Goal: Task Accomplishment & Management: Manage account settings

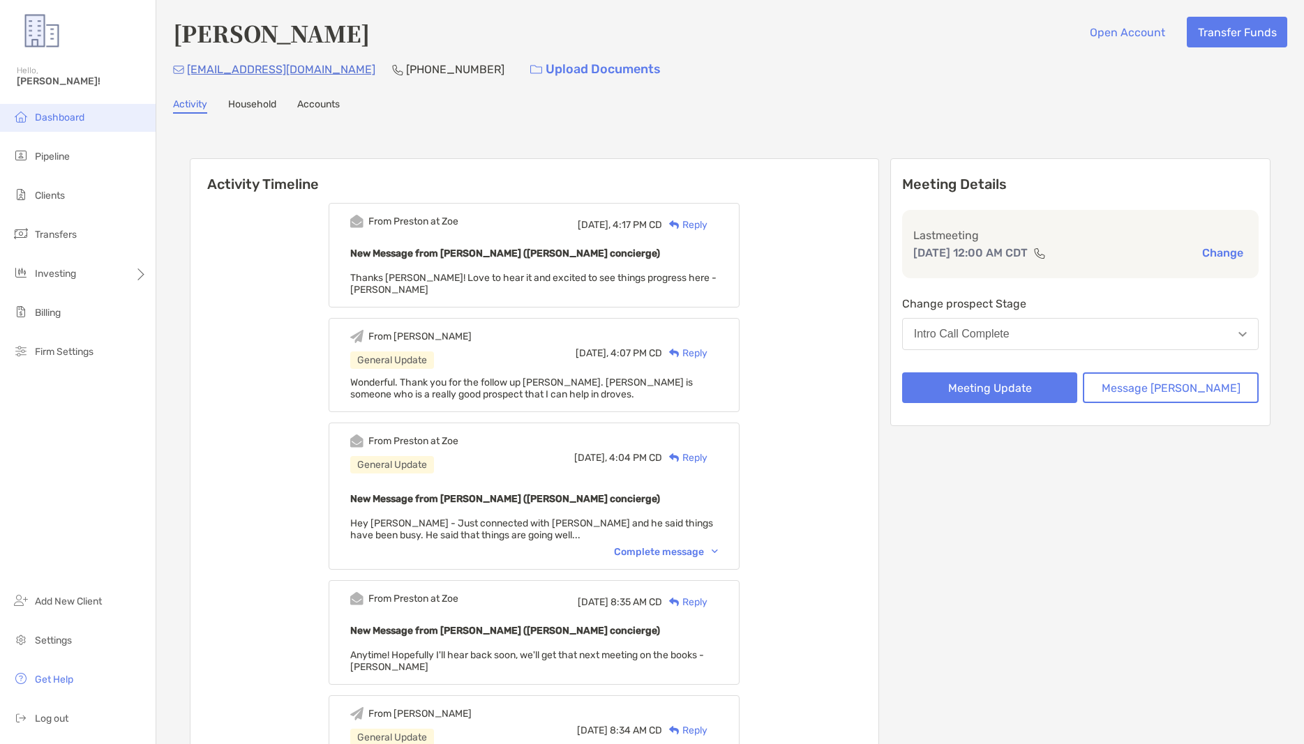
click at [73, 128] on li "Dashboard" at bounding box center [78, 118] width 156 height 28
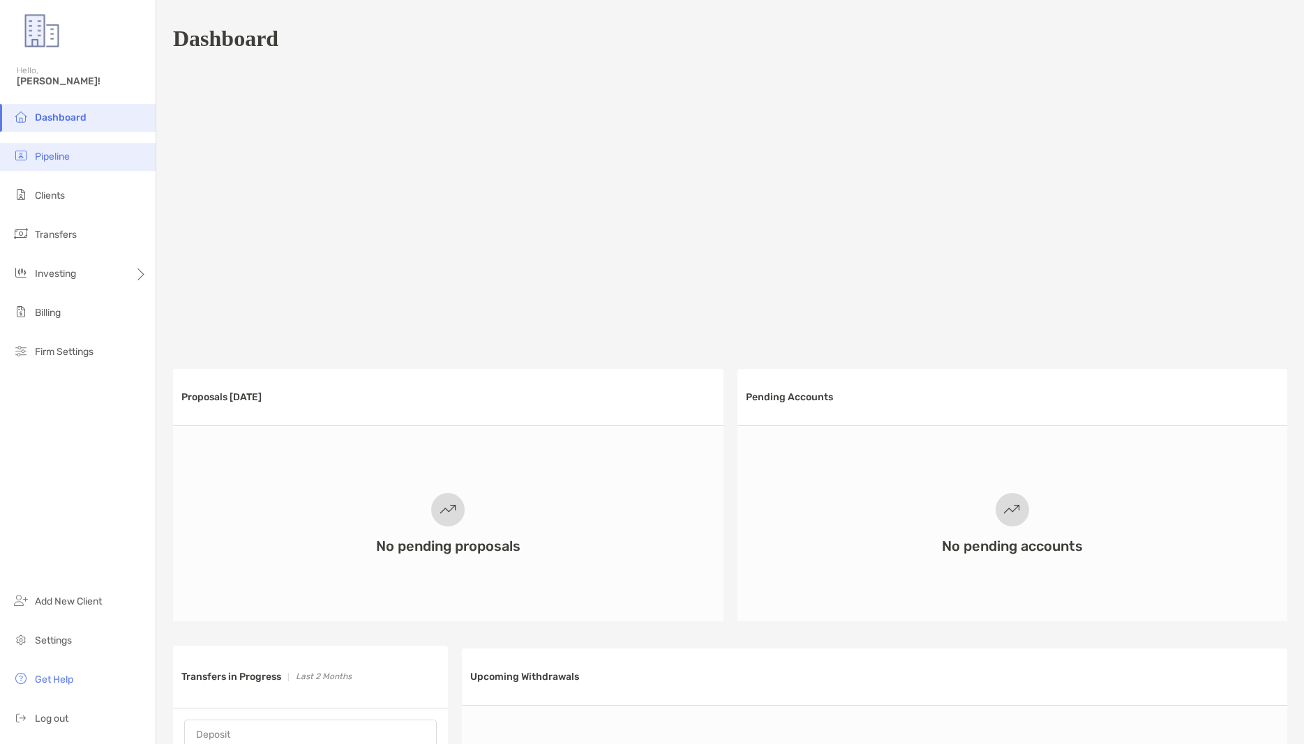
click at [59, 156] on span "Pipeline" at bounding box center [52, 157] width 35 height 12
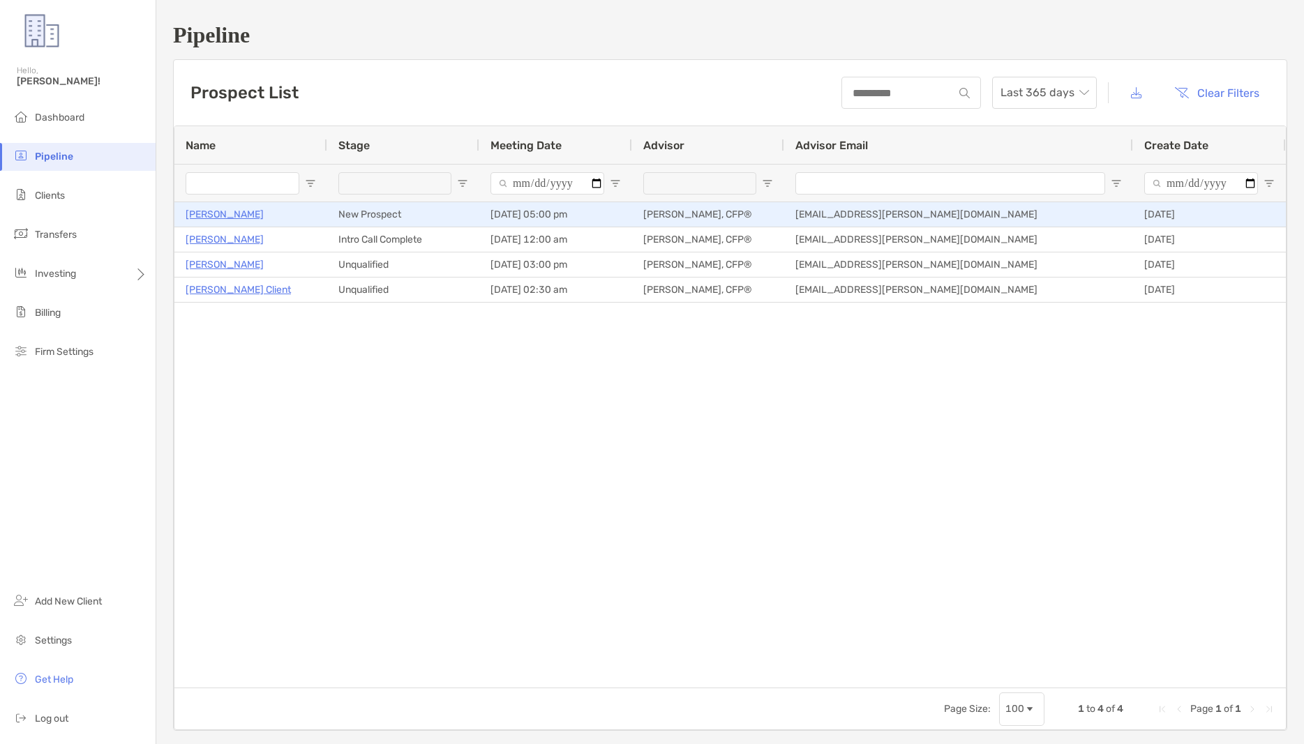
click at [209, 212] on p "[PERSON_NAME]" at bounding box center [225, 214] width 78 height 17
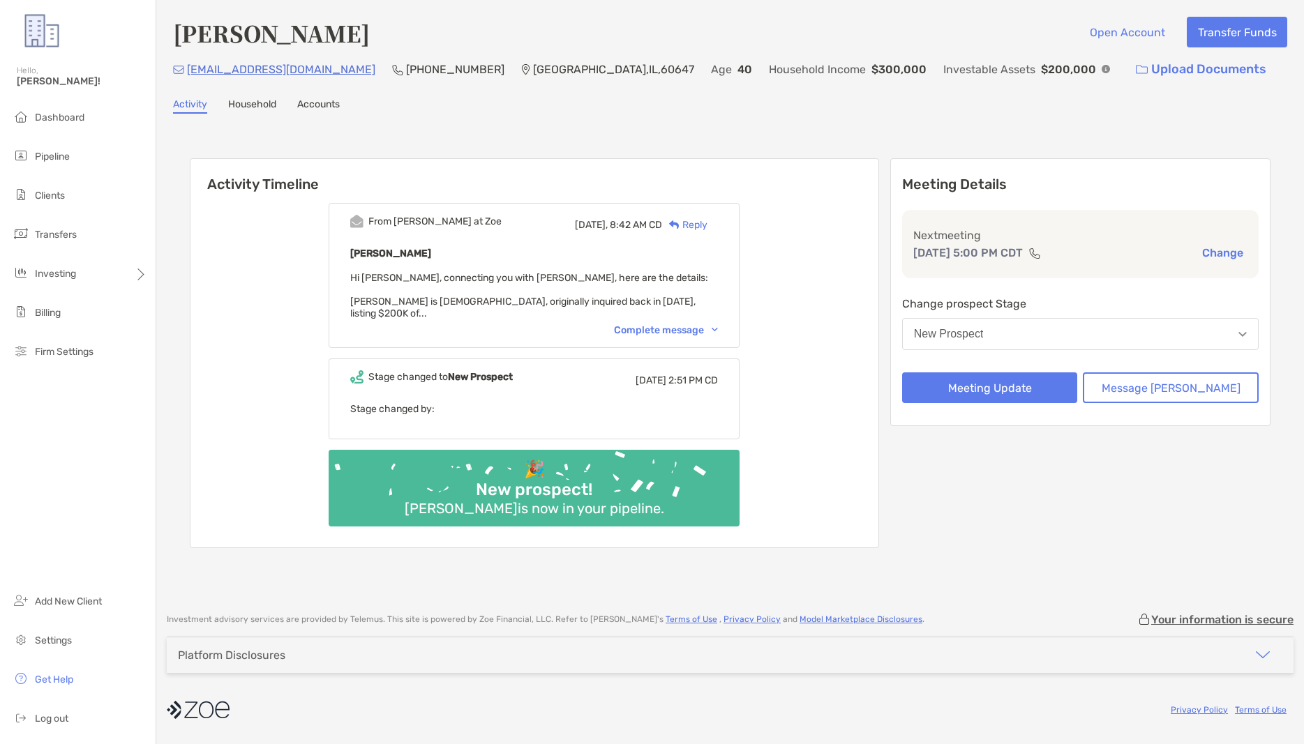
click at [718, 324] on div "Complete message" at bounding box center [666, 330] width 104 height 12
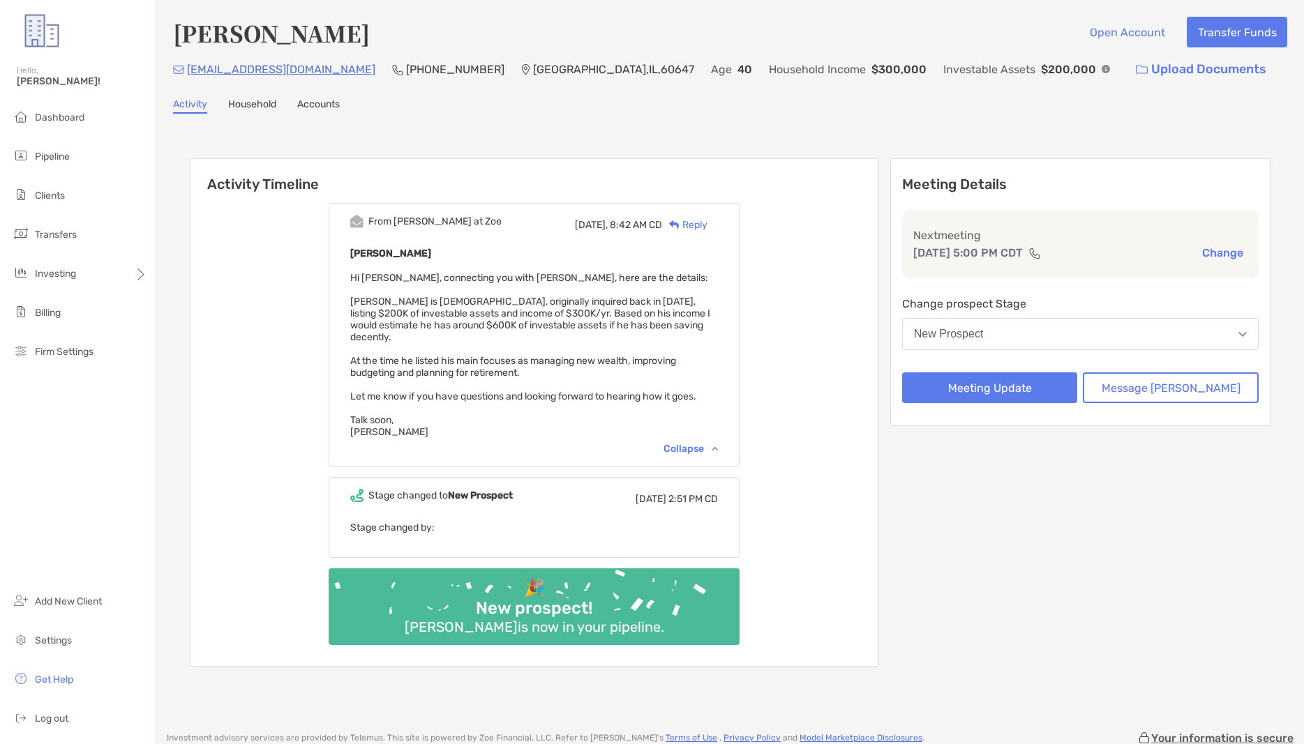
click at [1089, 329] on button "New Prospect" at bounding box center [1080, 334] width 356 height 32
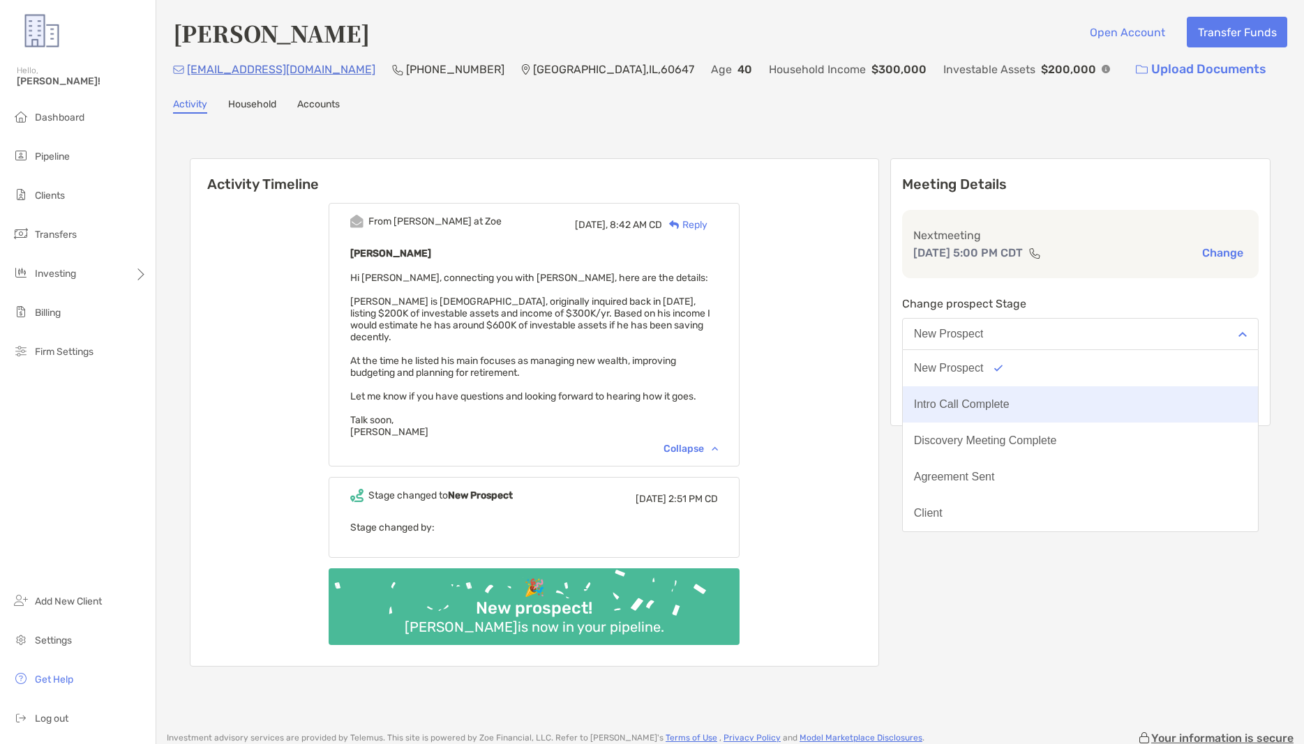
click at [1009, 409] on div "Intro Call Complete" at bounding box center [962, 404] width 96 height 13
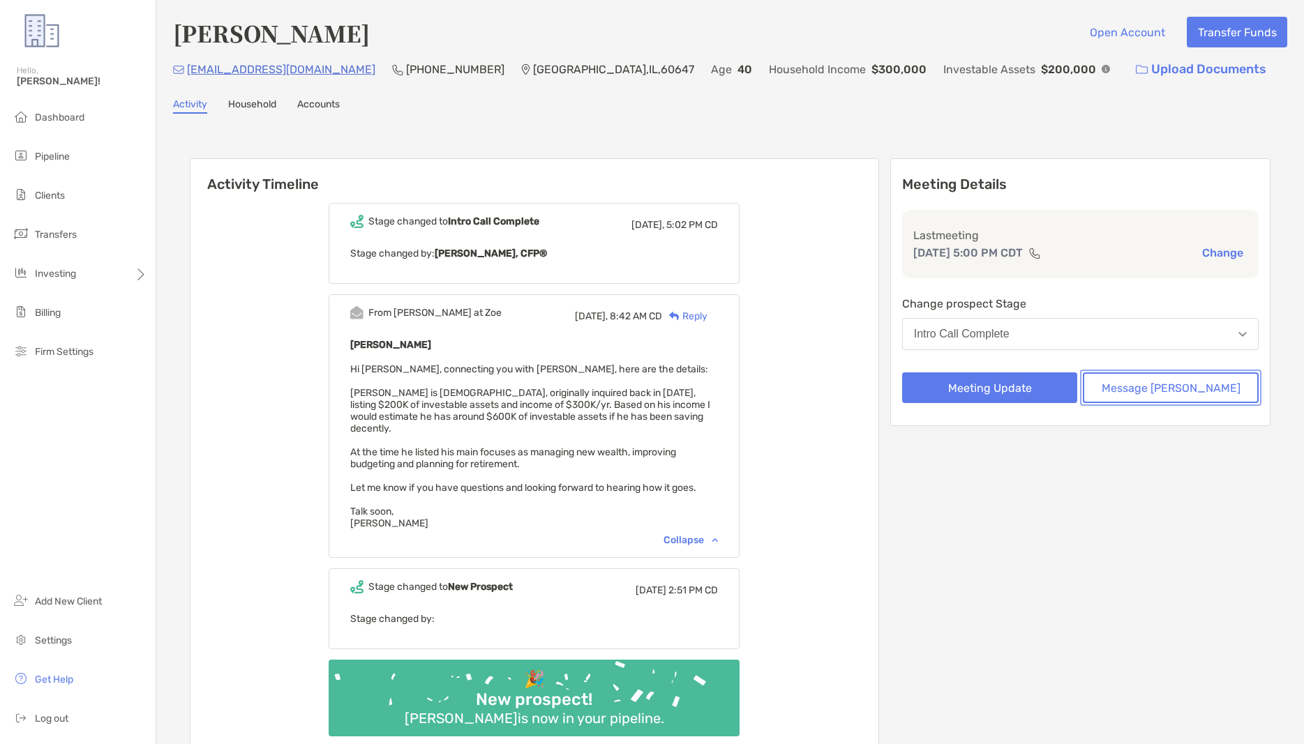
click at [1159, 391] on button "Message [PERSON_NAME]" at bounding box center [1171, 387] width 176 height 31
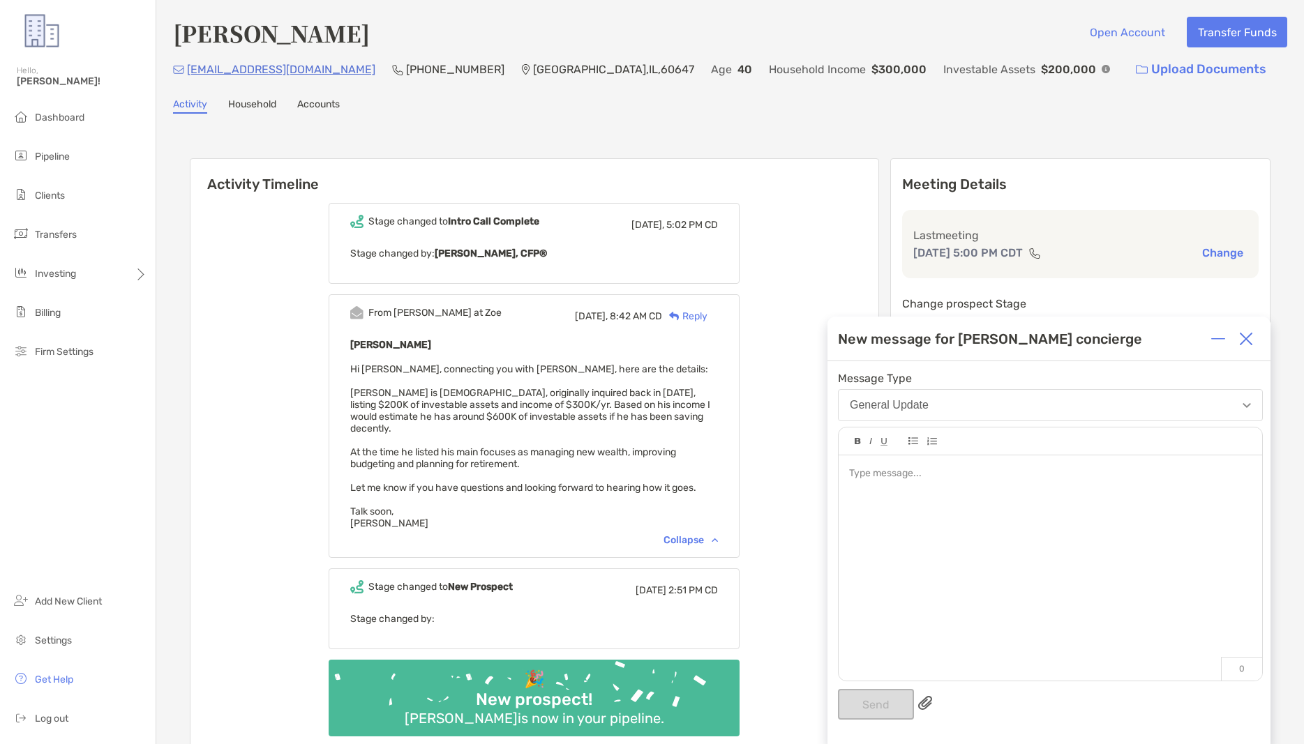
click at [1107, 413] on button "General Update" at bounding box center [1050, 405] width 425 height 32
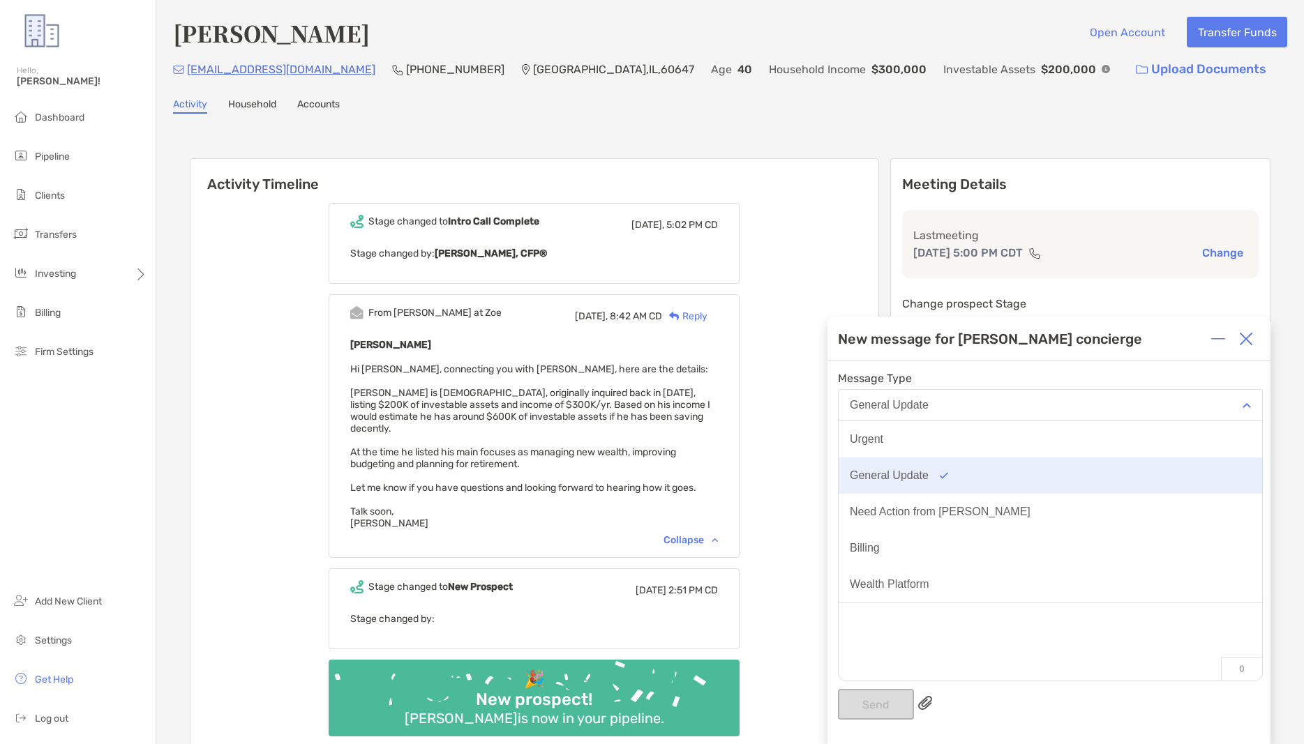
click at [972, 471] on button "General Update" at bounding box center [1049, 476] width 423 height 36
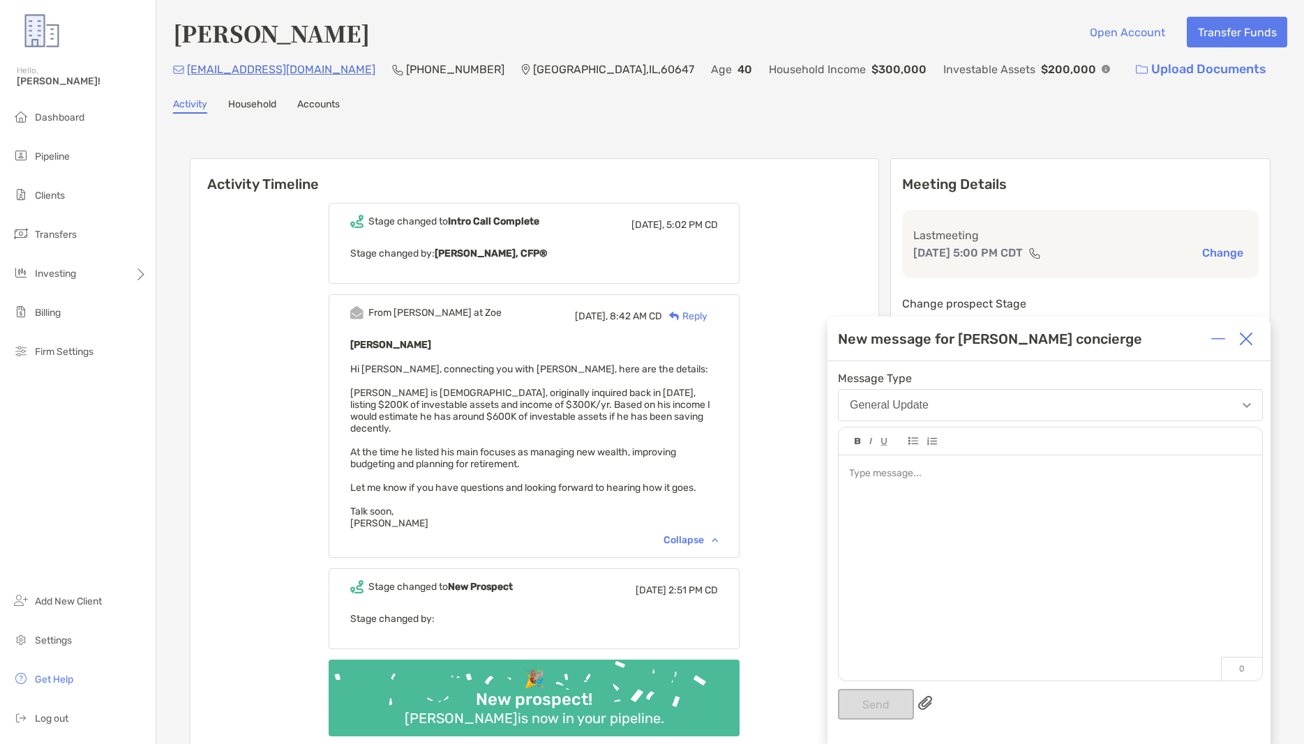
click at [829, 264] on div "Stage changed to Intro Call Complete [DATE], 5:02 PM CD Stage changed by: [PERS…" at bounding box center [534, 475] width 688 height 565
click at [981, 495] on div at bounding box center [1049, 560] width 423 height 211
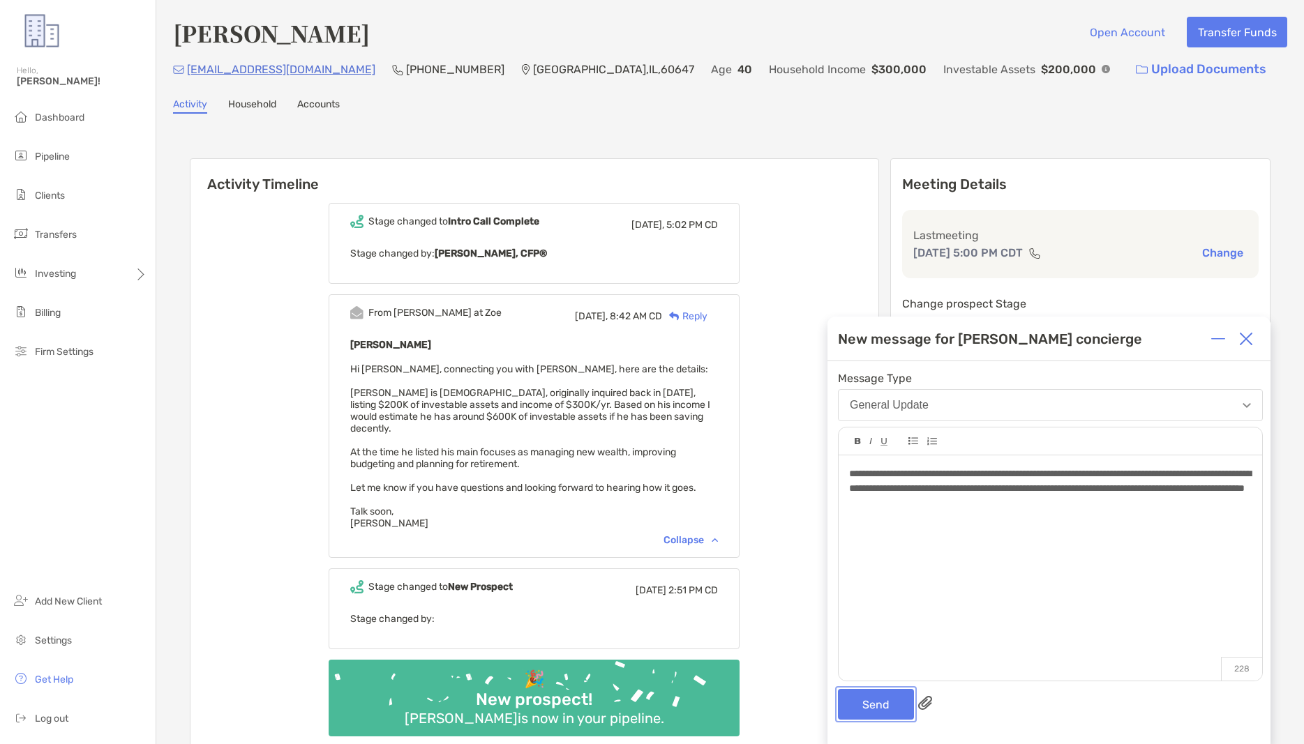
click at [882, 705] on button "Send" at bounding box center [876, 704] width 76 height 31
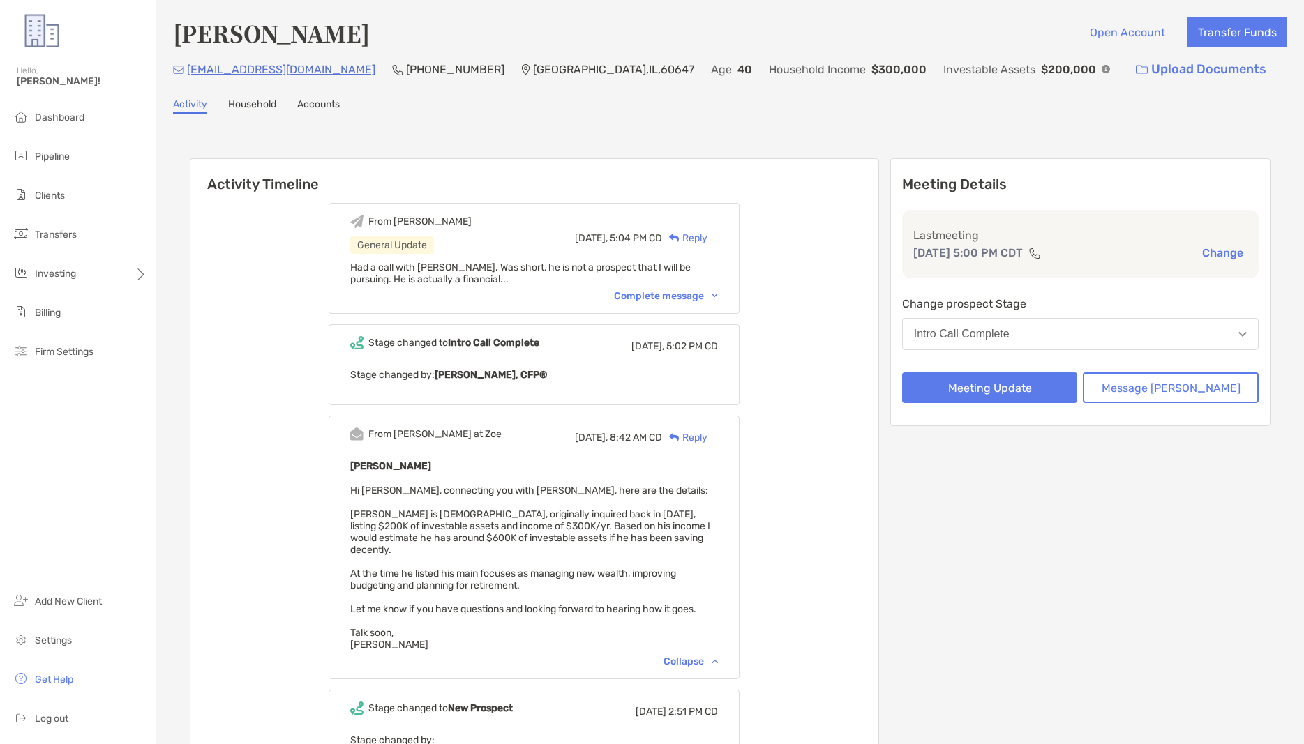
click at [1229, 253] on button "Change" at bounding box center [1223, 253] width 50 height 15
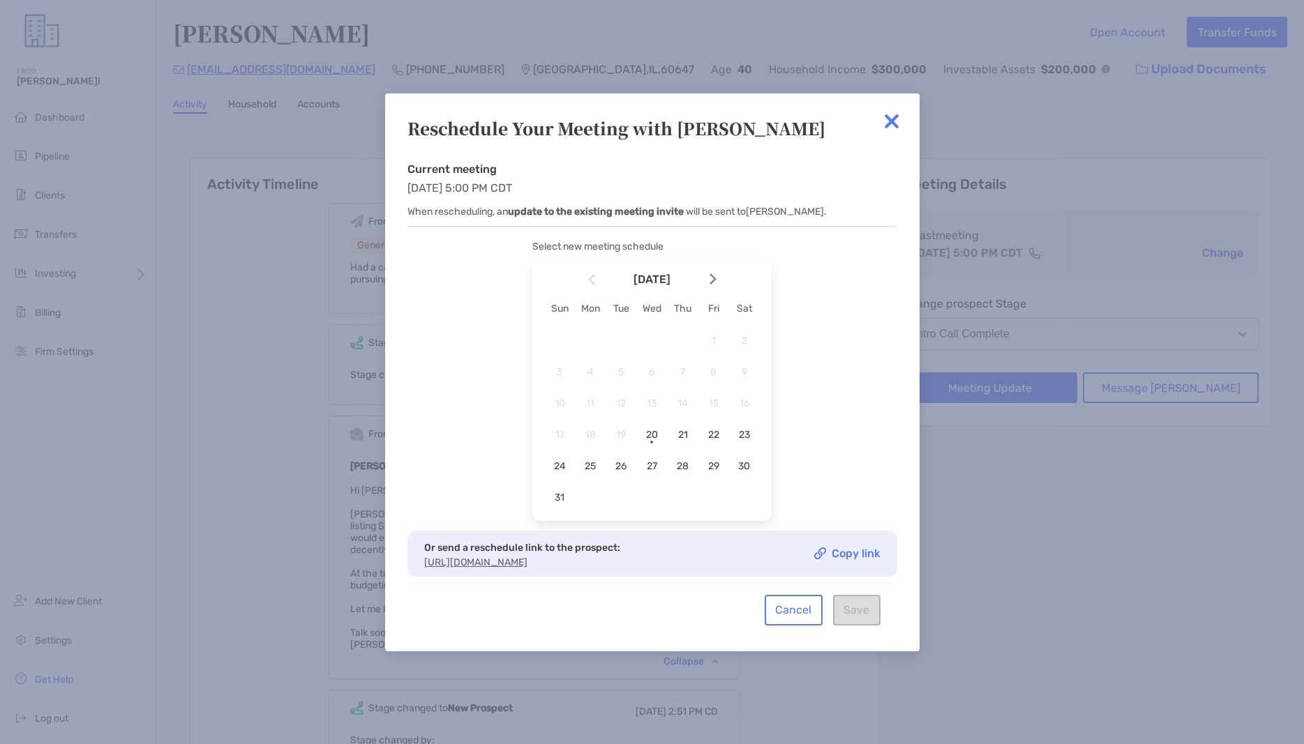
click at [896, 120] on img at bounding box center [891, 121] width 28 height 28
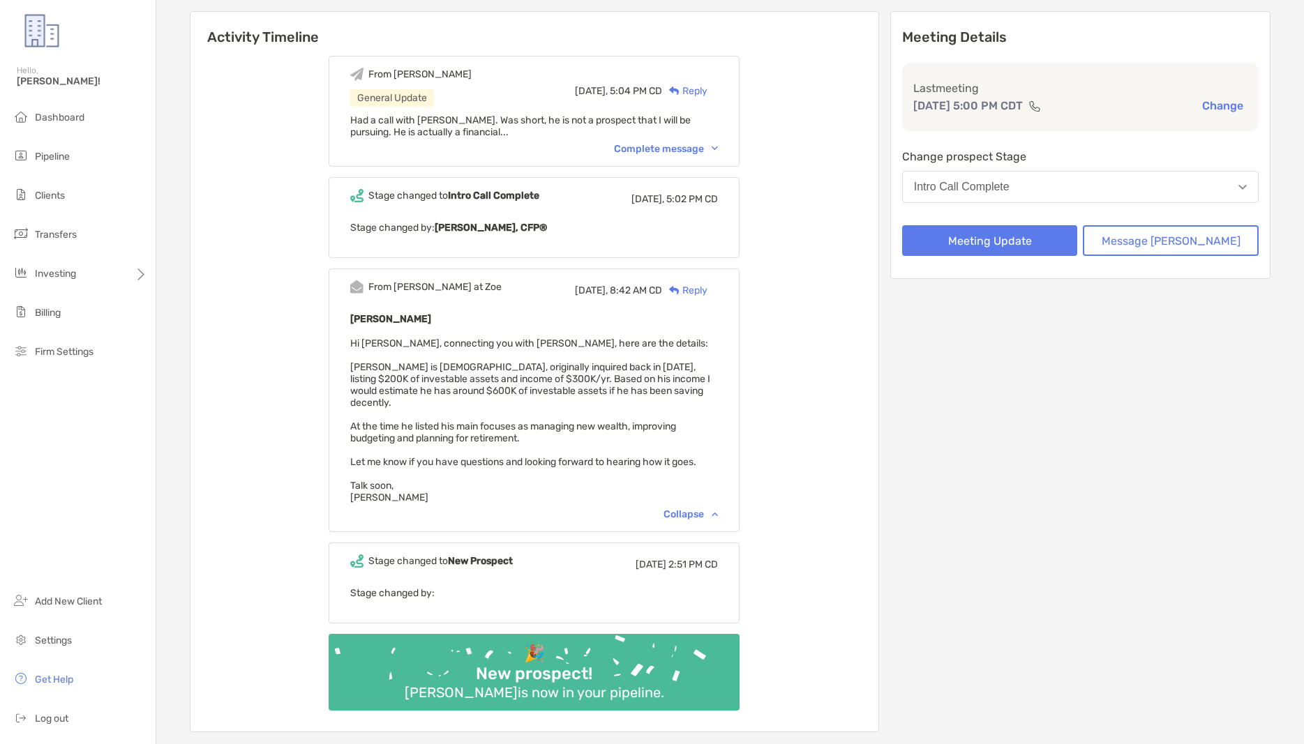
scroll to position [80, 0]
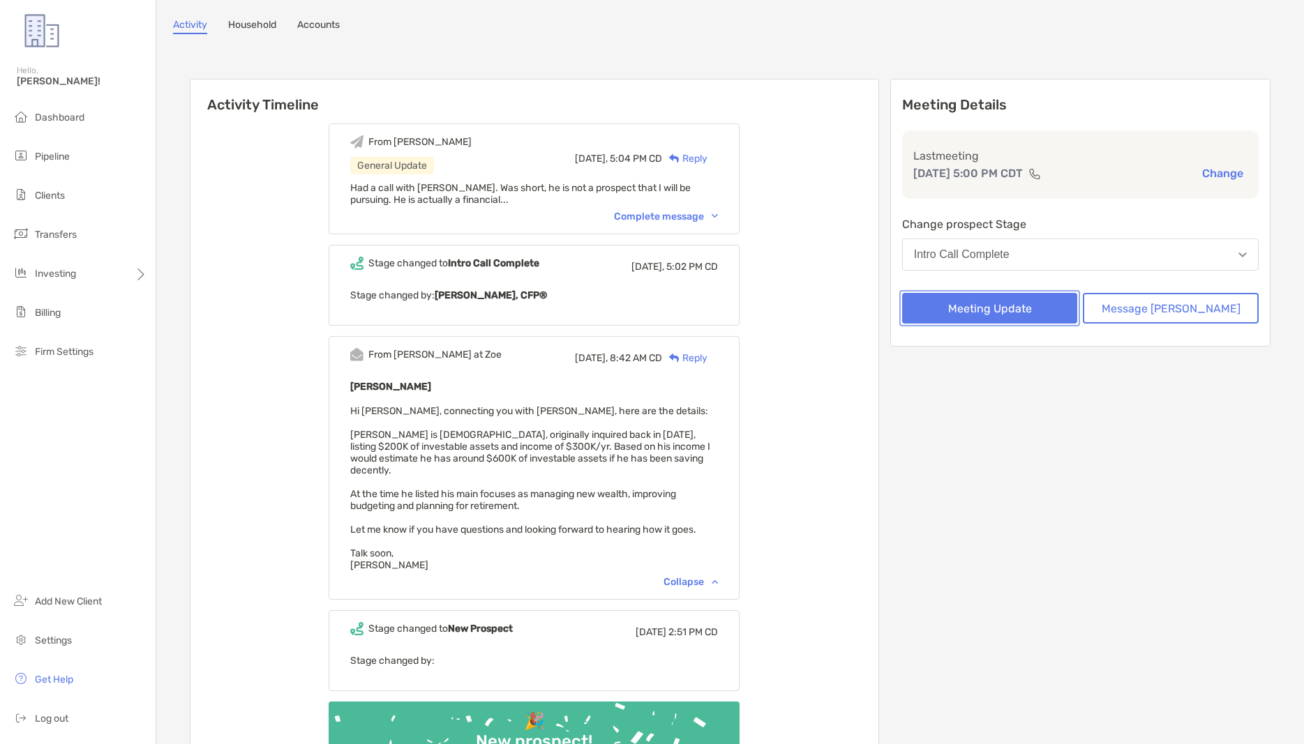
click at [1032, 309] on button "Meeting Update" at bounding box center [990, 308] width 176 height 31
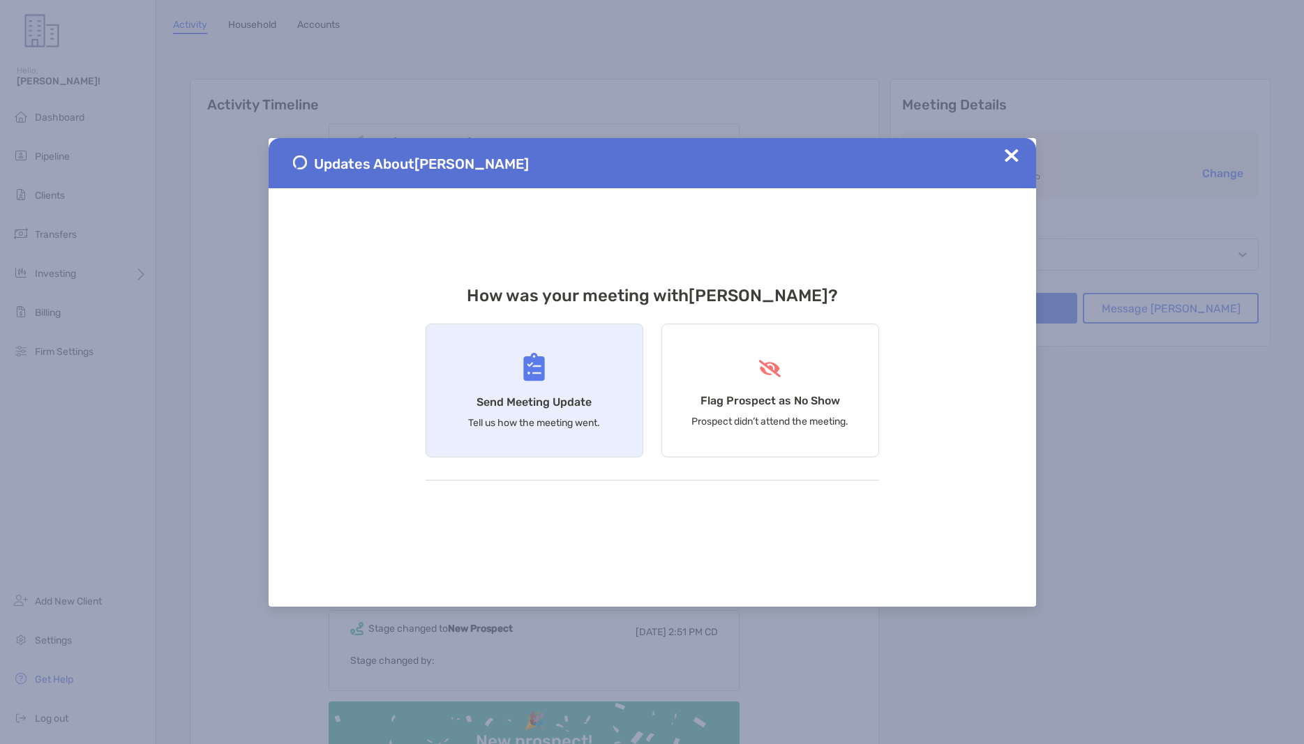
click at [575, 416] on div "Send Meeting Update Tell us how the meeting went." at bounding box center [534, 391] width 218 height 134
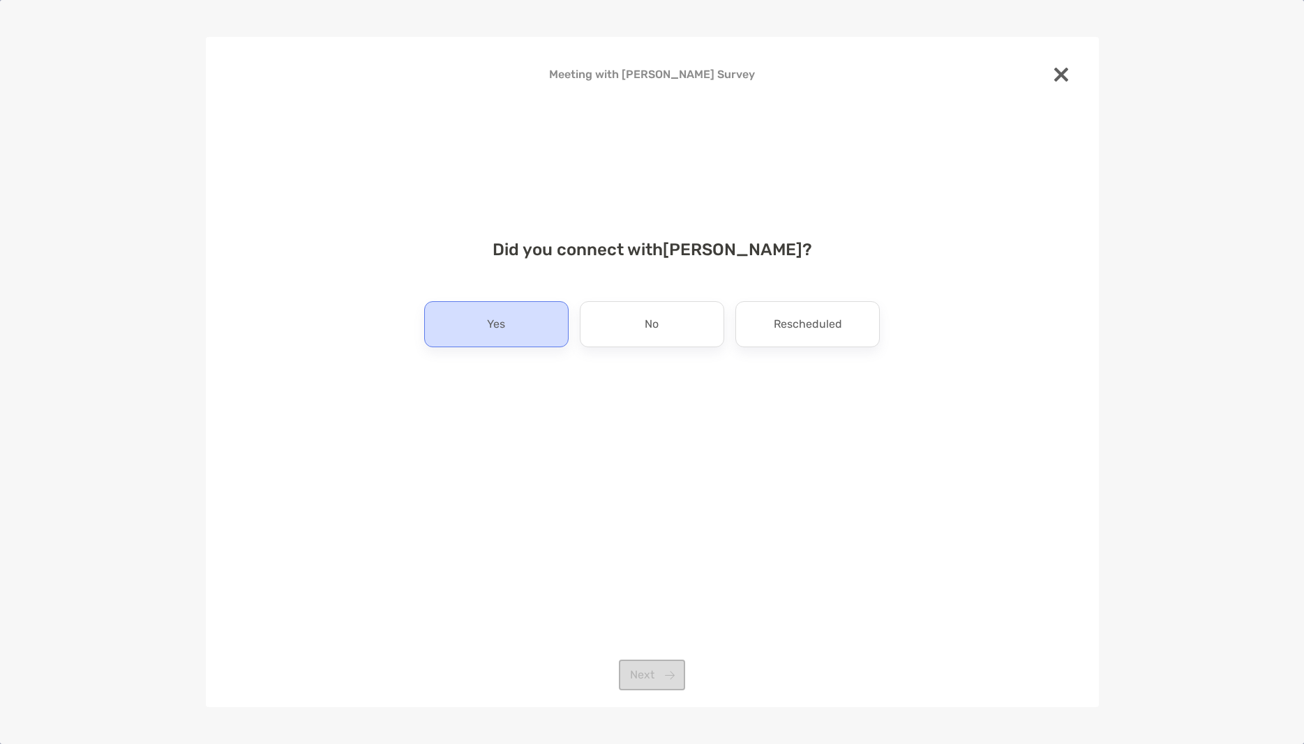
click at [483, 340] on div "Yes" at bounding box center [496, 324] width 144 height 46
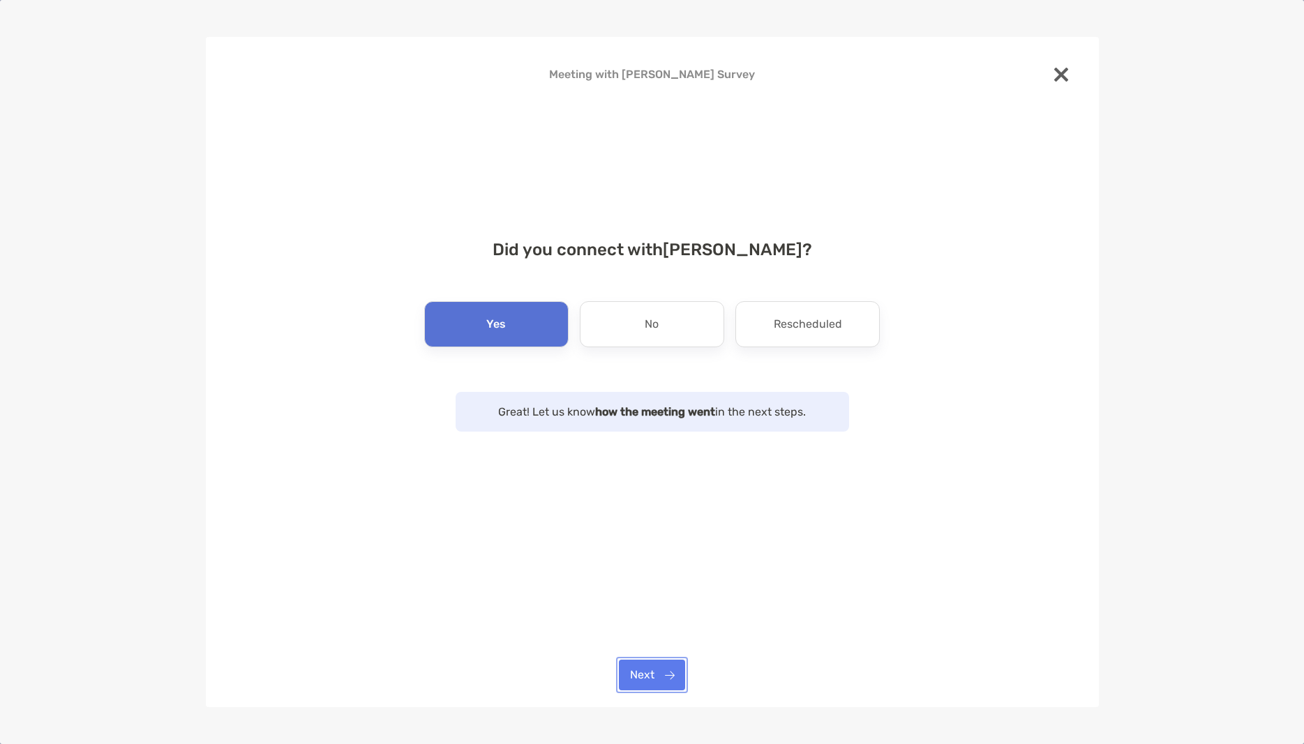
click at [659, 679] on button "Next" at bounding box center [652, 675] width 66 height 31
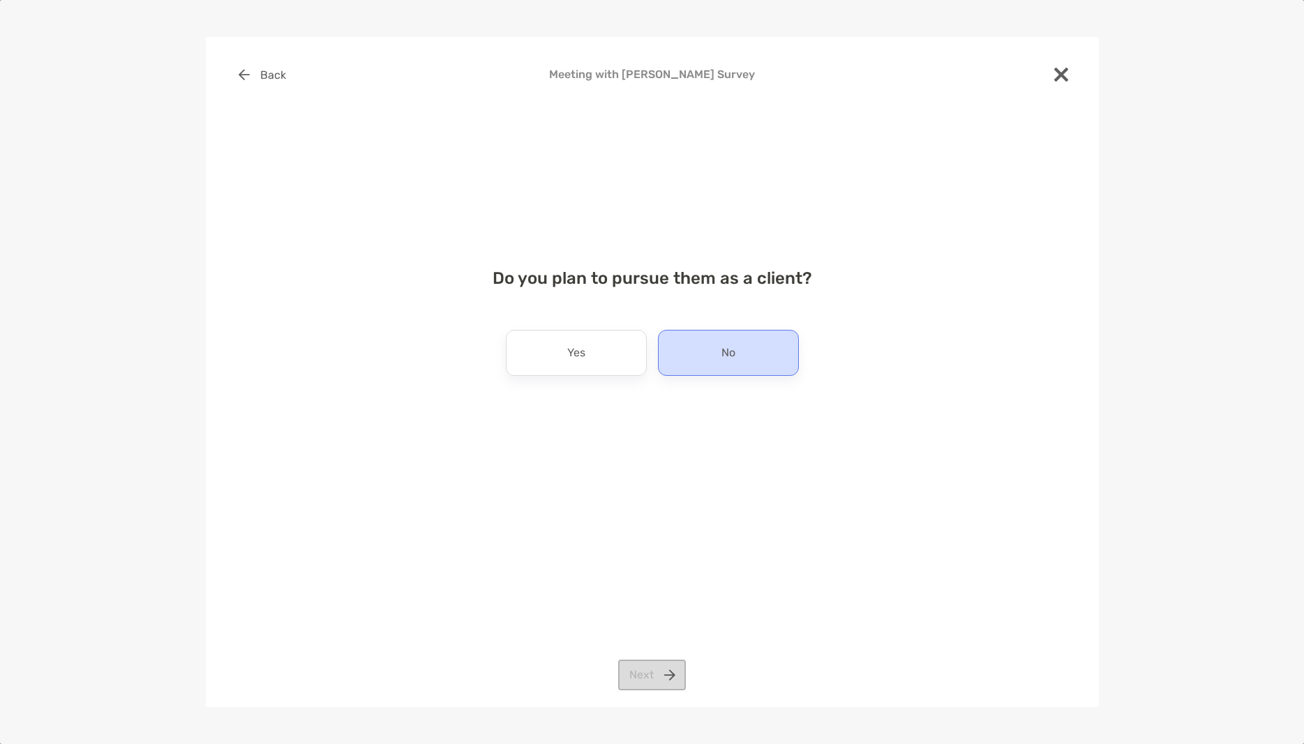
click at [702, 371] on div "No" at bounding box center [728, 353] width 141 height 46
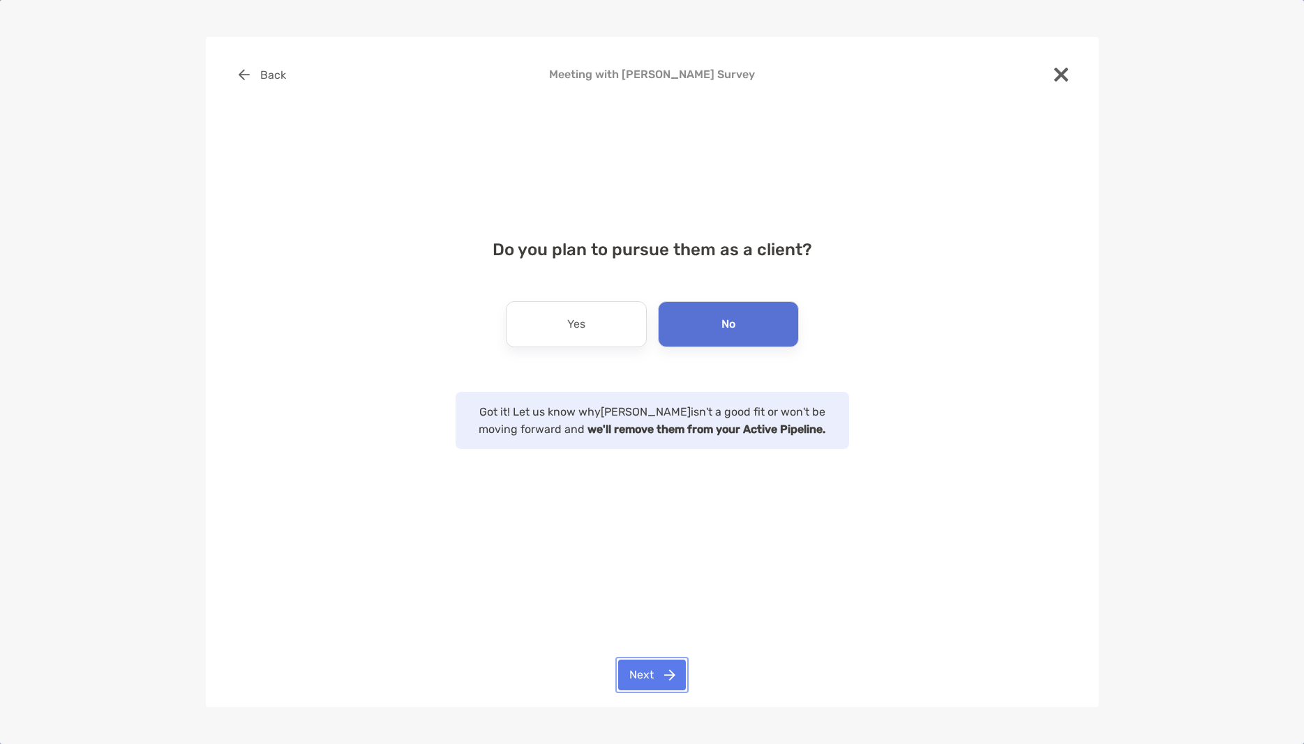
click at [646, 672] on button "Next" at bounding box center [652, 675] width 68 height 31
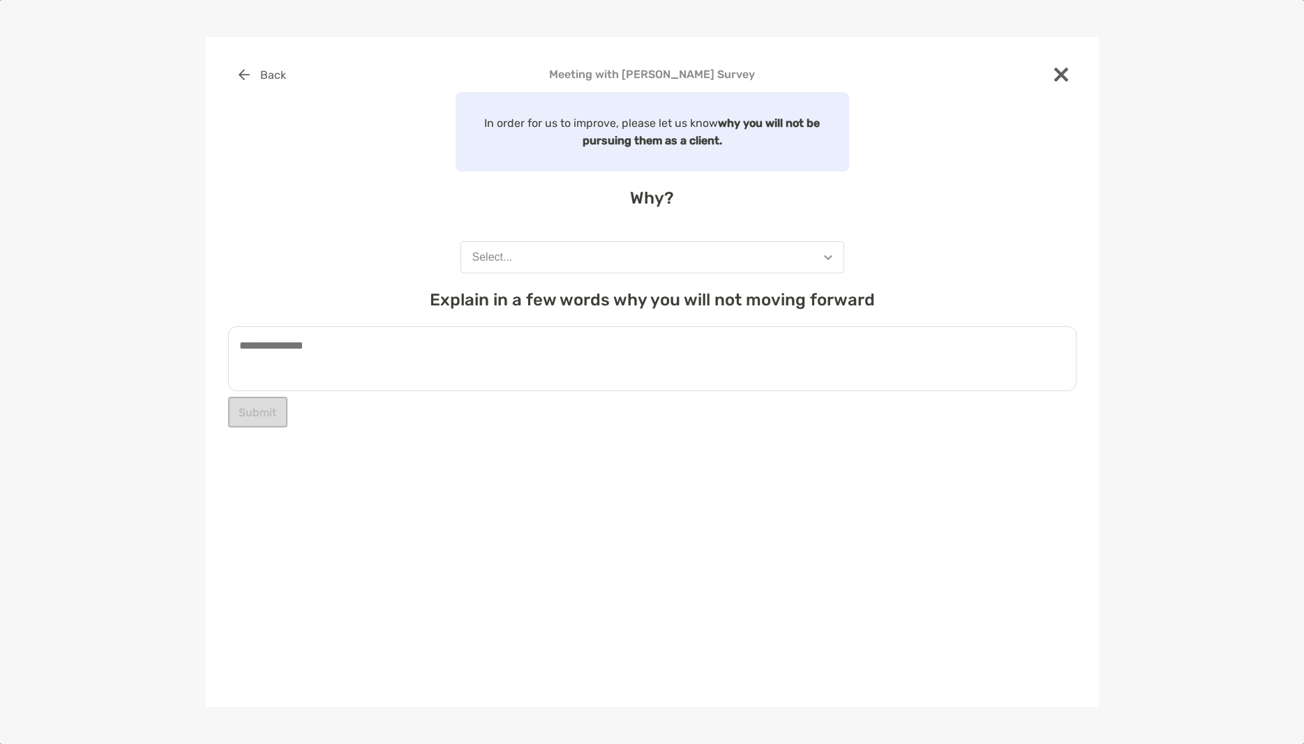
click at [603, 271] on button "Select..." at bounding box center [652, 257] width 384 height 32
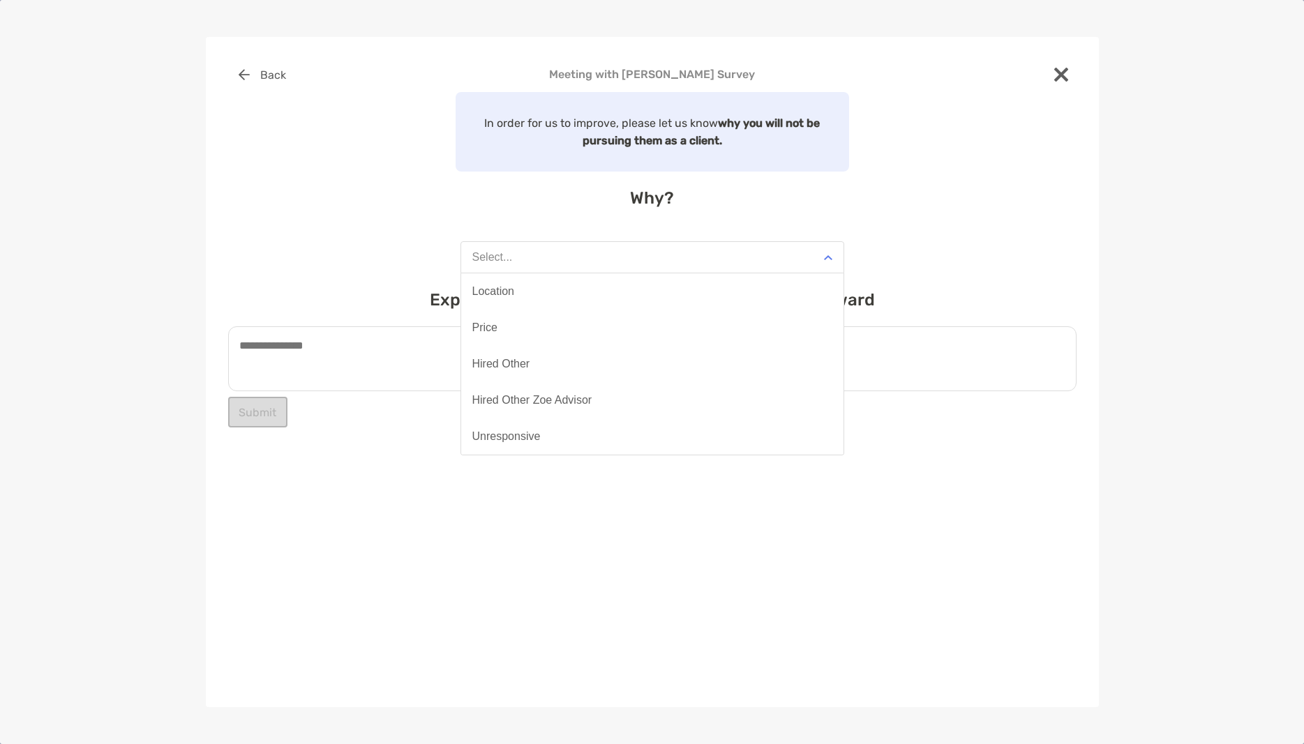
click at [538, 255] on button "Select..." at bounding box center [652, 257] width 384 height 32
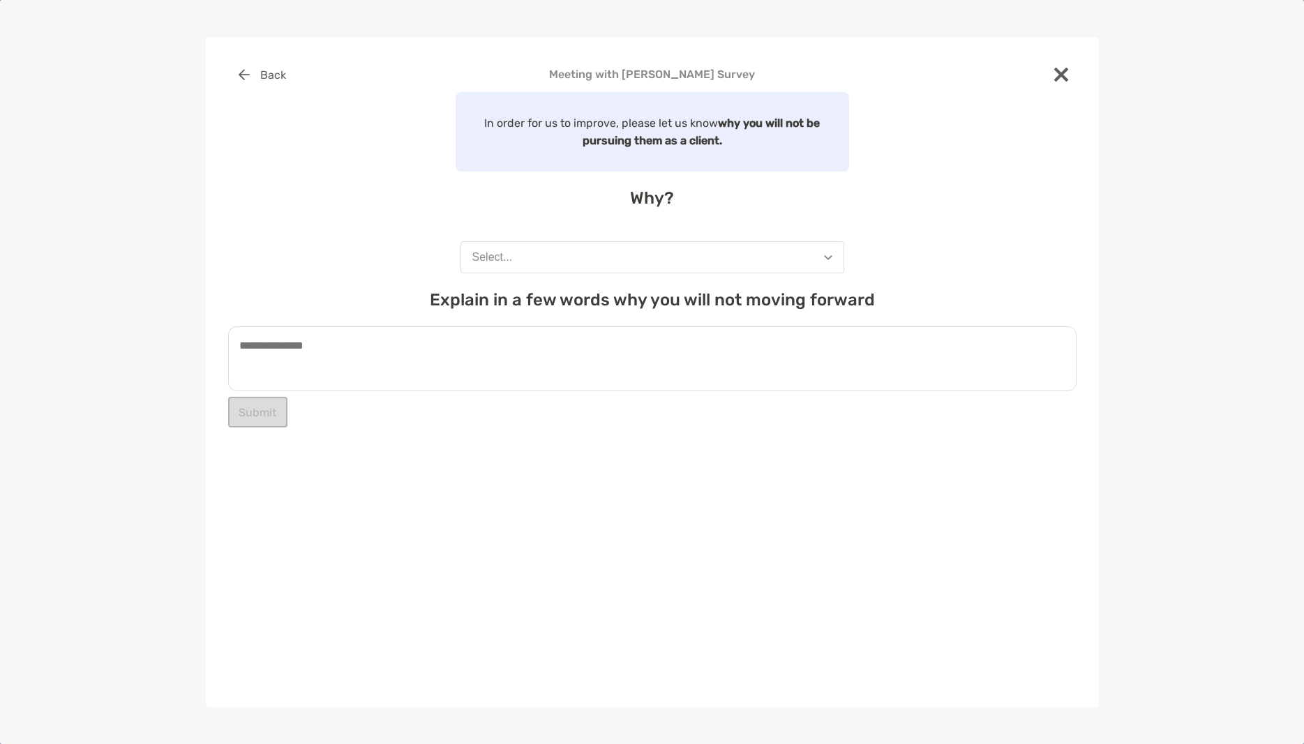
click at [547, 262] on button "Select..." at bounding box center [652, 257] width 384 height 32
click at [312, 195] on h4 "Why?" at bounding box center [652, 198] width 848 height 20
click at [513, 349] on textarea at bounding box center [652, 358] width 848 height 65
click at [641, 262] on button "Select..." at bounding box center [652, 257] width 384 height 32
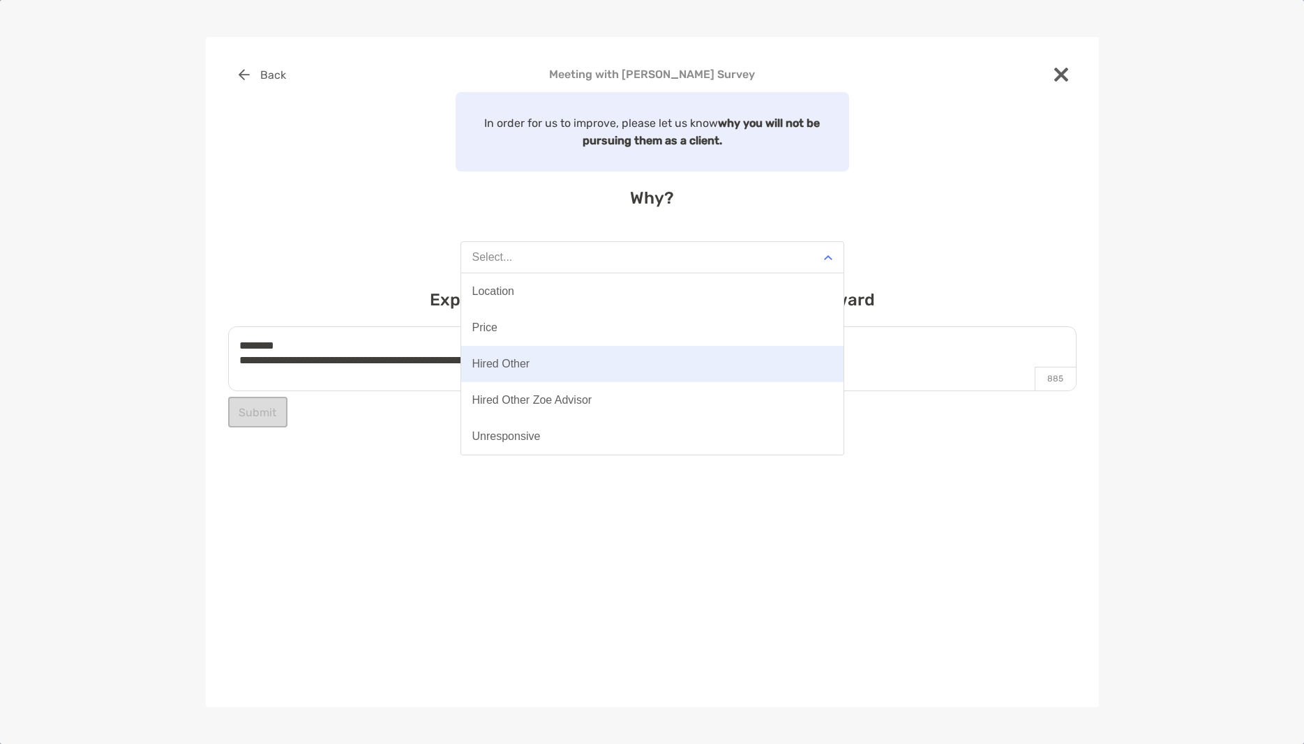
click at [570, 366] on button "Hired Other" at bounding box center [652, 364] width 382 height 36
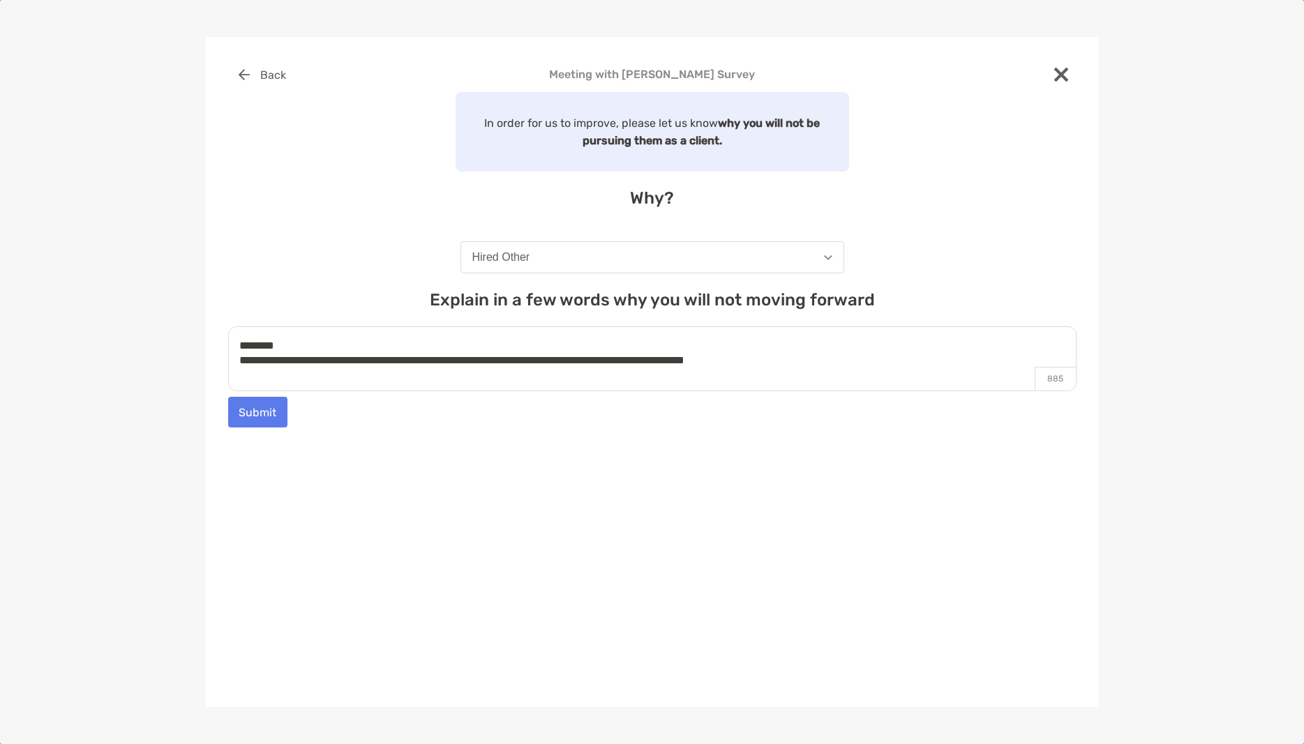
click at [806, 358] on textarea "**********" at bounding box center [652, 358] width 848 height 65
drag, startPoint x: 268, startPoint y: 345, endPoint x: 235, endPoint y: 341, distance: 33.0
click at [235, 341] on textarea "**********" at bounding box center [652, 358] width 848 height 65
type textarea "**********"
click at [266, 411] on button "Submit" at bounding box center [257, 412] width 59 height 31
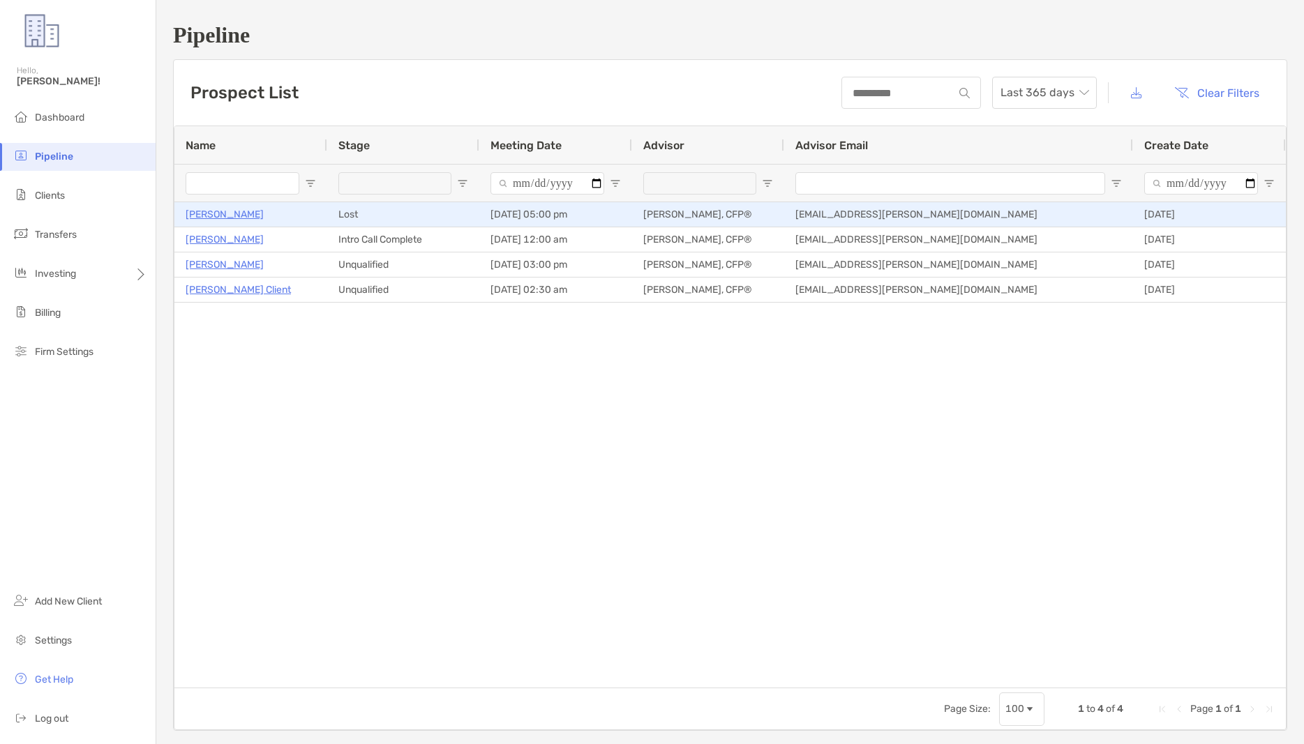
click at [211, 213] on p "[PERSON_NAME]" at bounding box center [225, 214] width 78 height 17
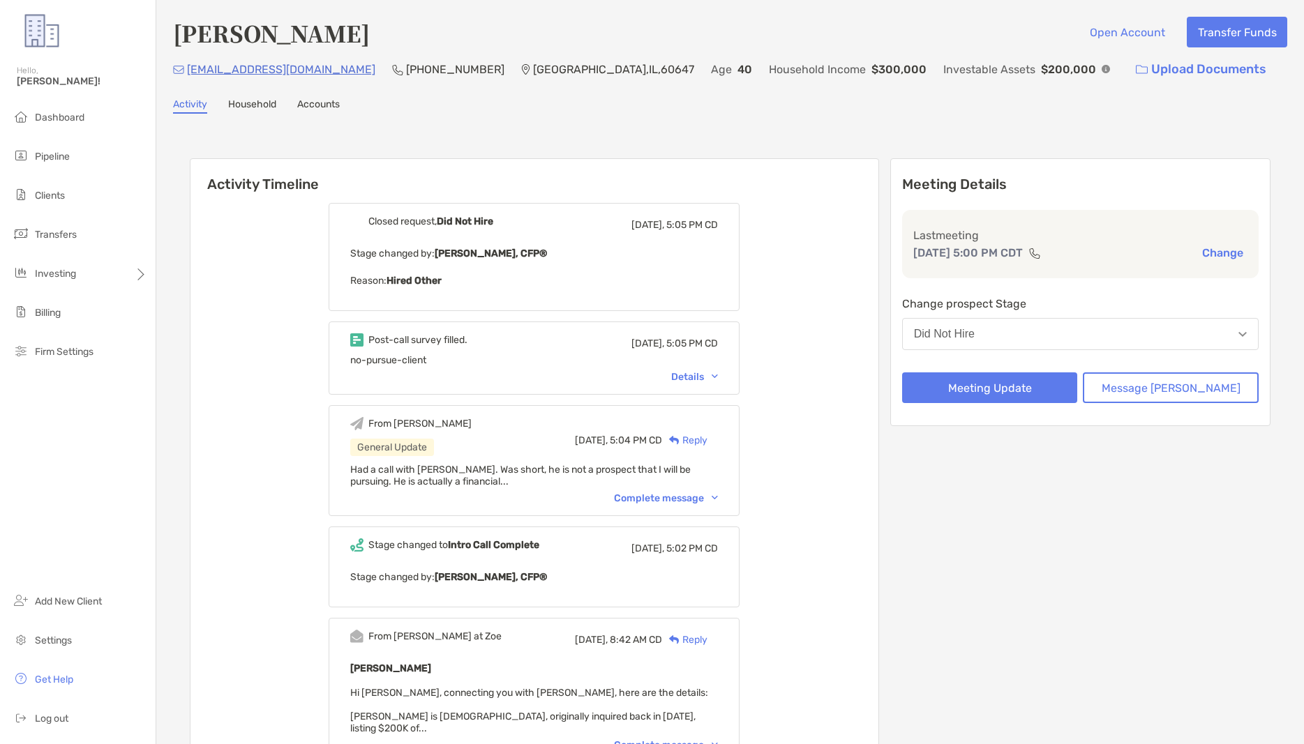
click at [1032, 331] on button "Did Not Hire" at bounding box center [1080, 334] width 356 height 32
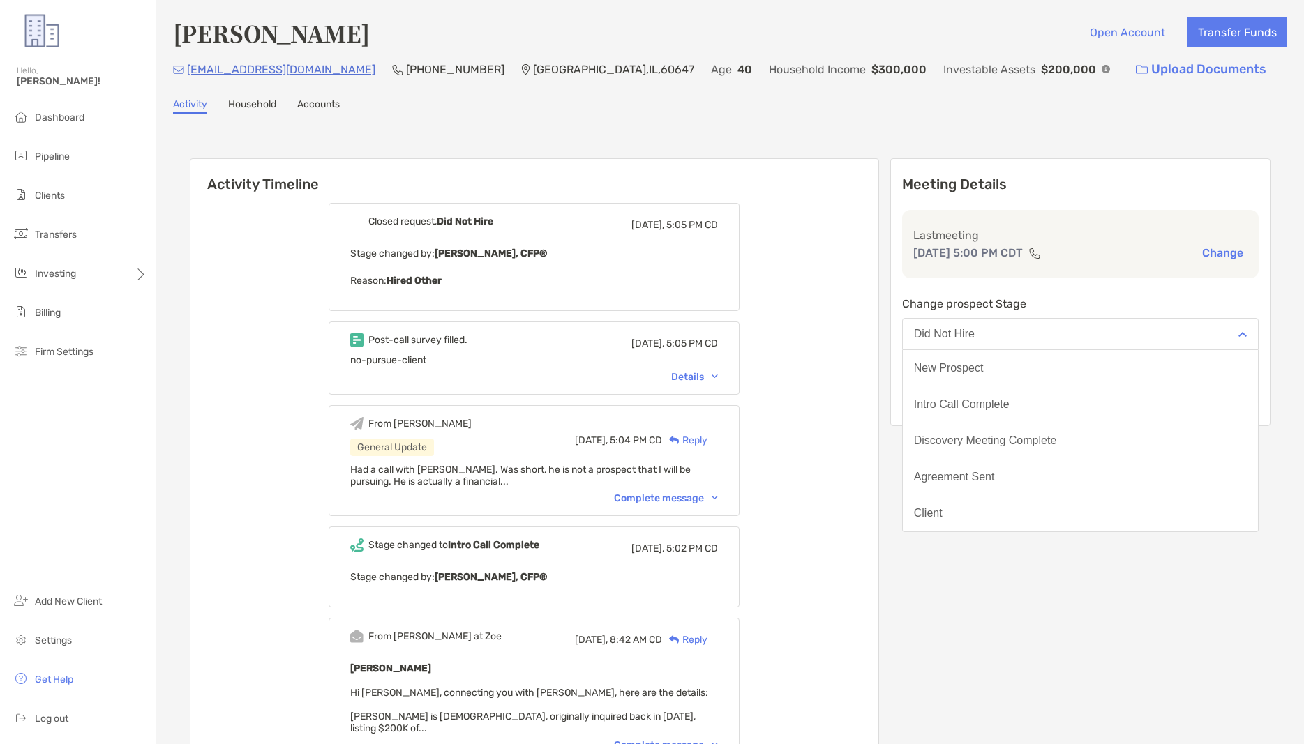
click at [878, 255] on div "Closed request, Did Not Hire [DATE], 5:05 PM CD Stage changed by: [PERSON_NAME]…" at bounding box center [534, 578] width 688 height 770
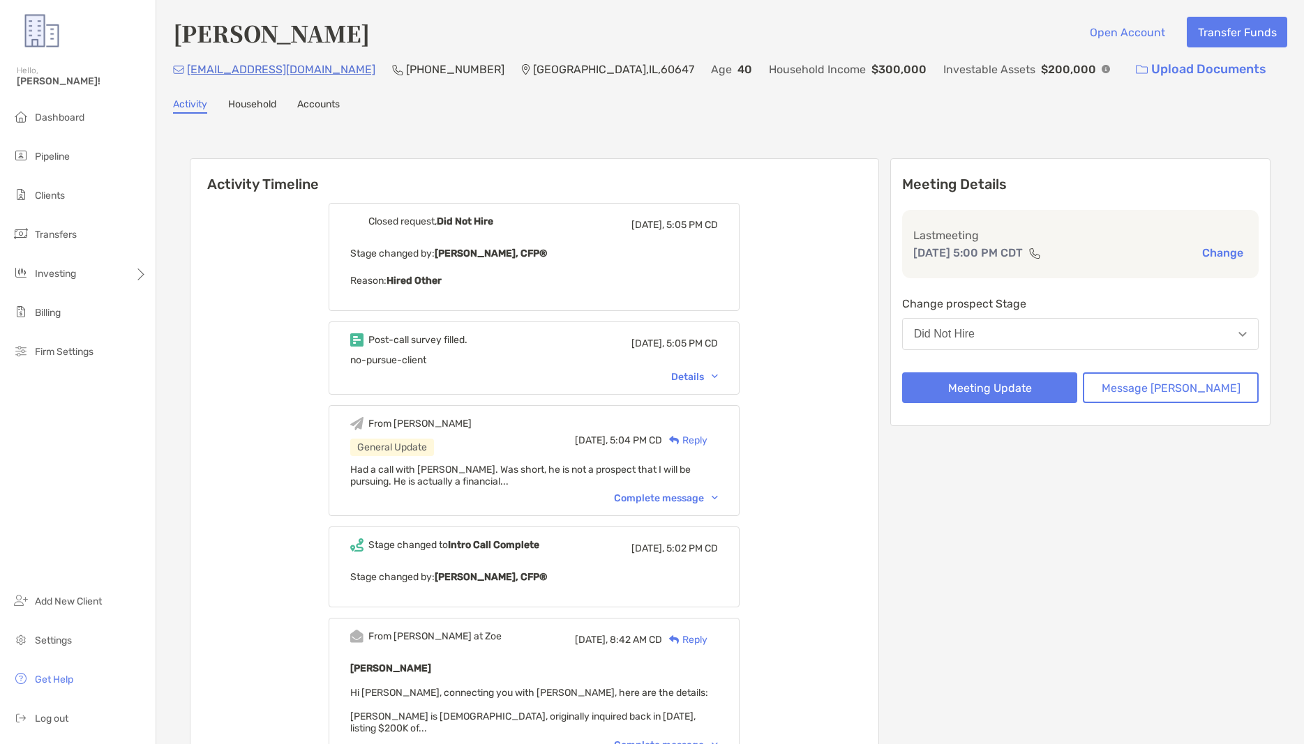
click at [1079, 326] on button "Did Not Hire" at bounding box center [1080, 334] width 356 height 32
click at [878, 272] on div "Closed request, Did Not Hire Today, 5:05 PM CD Stage changed by: Andrew Hamblet…" at bounding box center [534, 578] width 688 height 770
click at [1054, 322] on button "Did Not Hire" at bounding box center [1080, 334] width 356 height 32
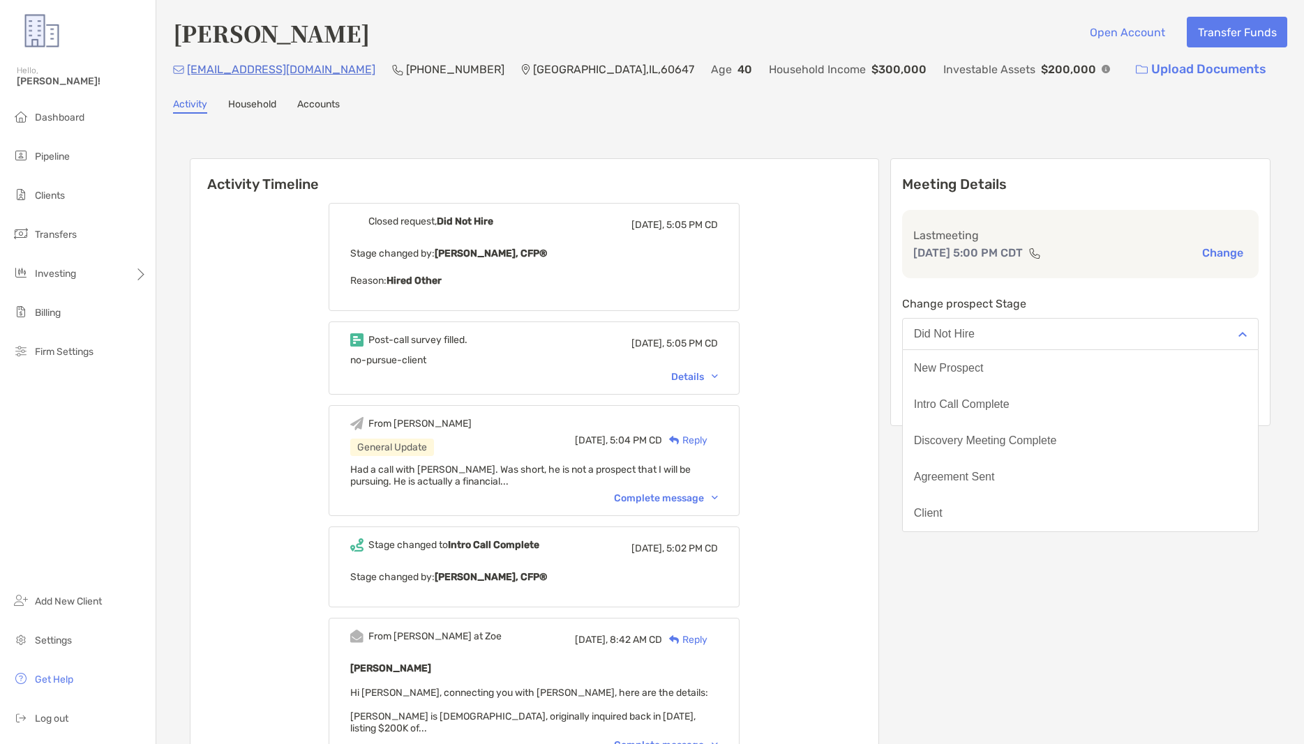
click at [878, 379] on div "Closed request, Did Not Hire Today, 5:05 PM CD Stage changed by: Andrew Hamblet…" at bounding box center [534, 578] width 688 height 770
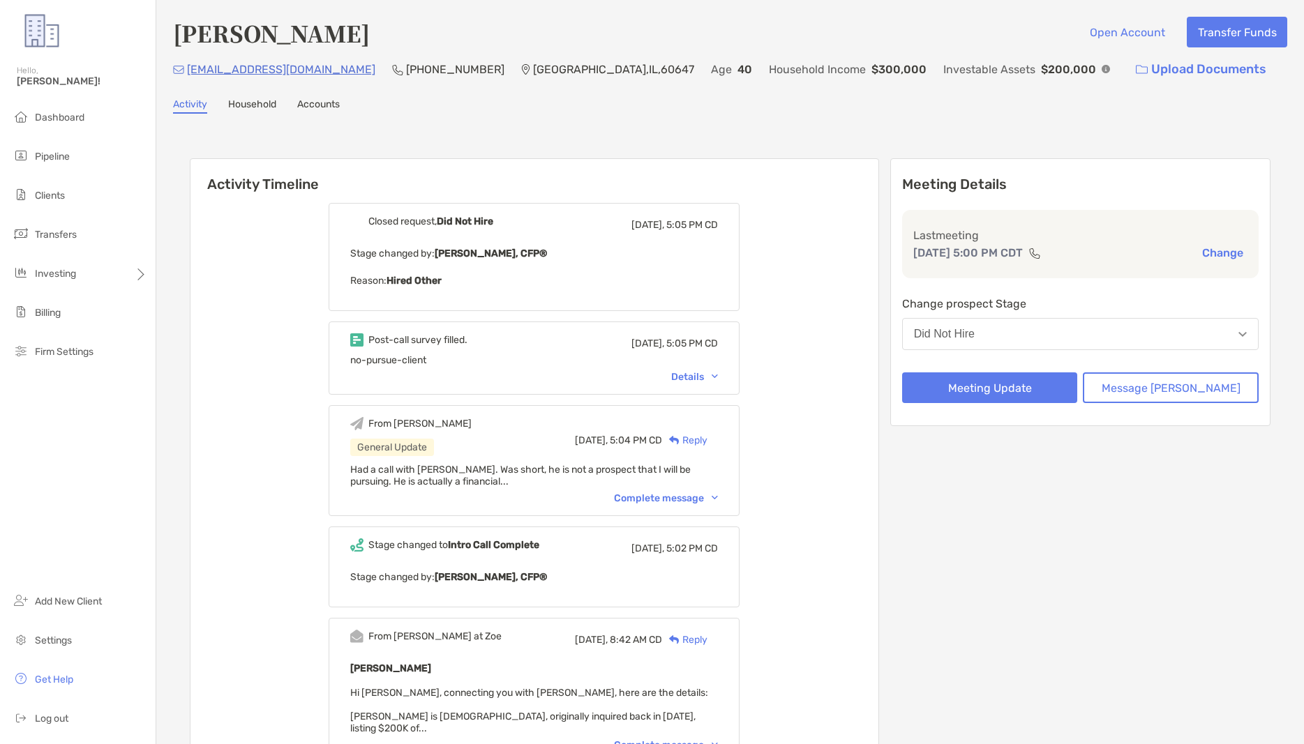
click at [718, 375] on div "Details" at bounding box center [694, 377] width 47 height 12
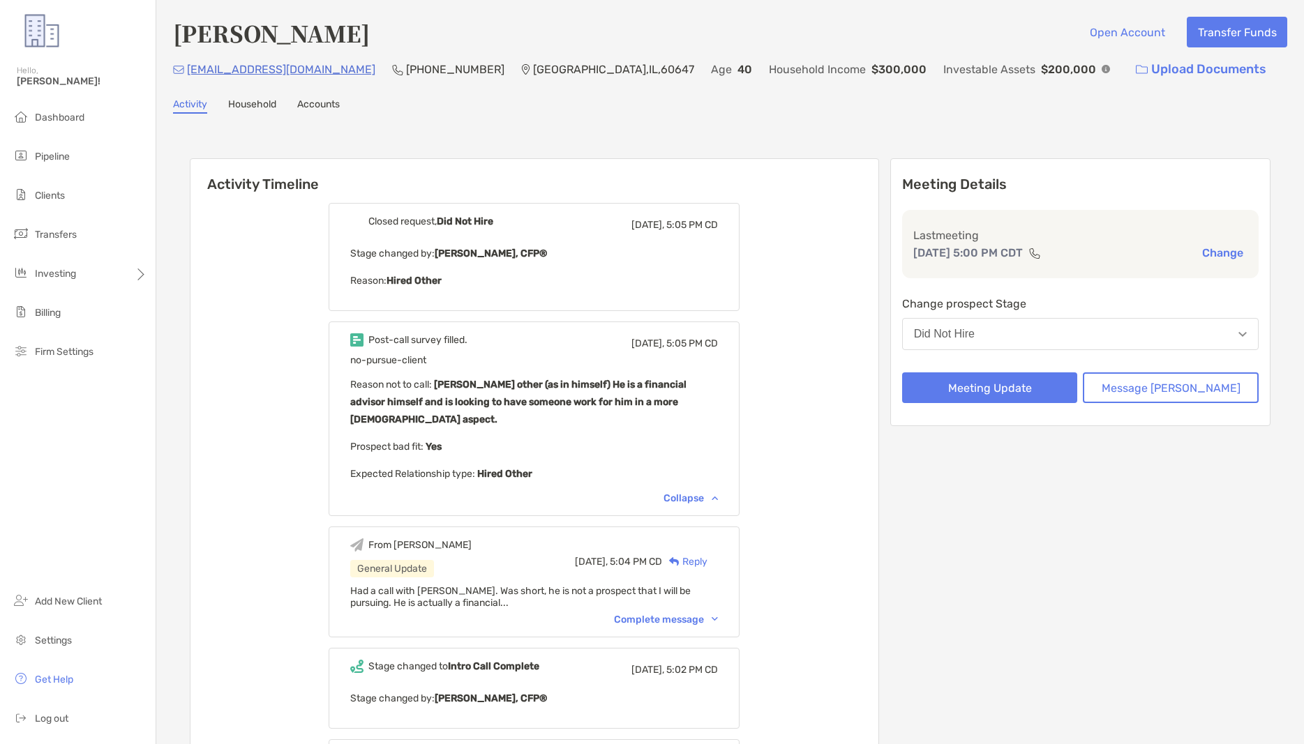
click at [534, 464] on div "no-pursue-client Reason not to call : Hired other (as in himself) He is a finan…" at bounding box center [534, 418] width 368 height 128
click at [540, 468] on p "Expected Relationship type : Hired Other" at bounding box center [534, 473] width 368 height 17
click at [532, 479] on b "Hired Other" at bounding box center [503, 474] width 57 height 12
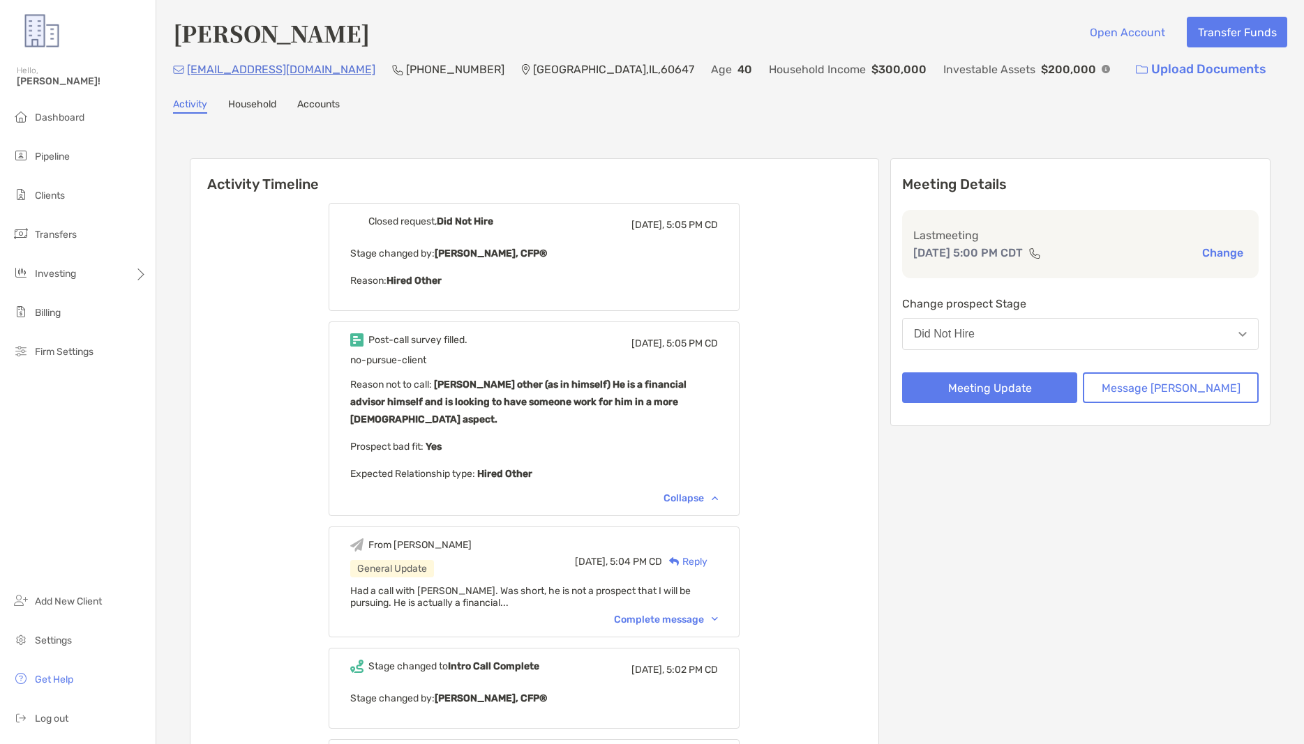
click at [974, 338] on div "Did Not Hire" at bounding box center [944, 334] width 61 height 13
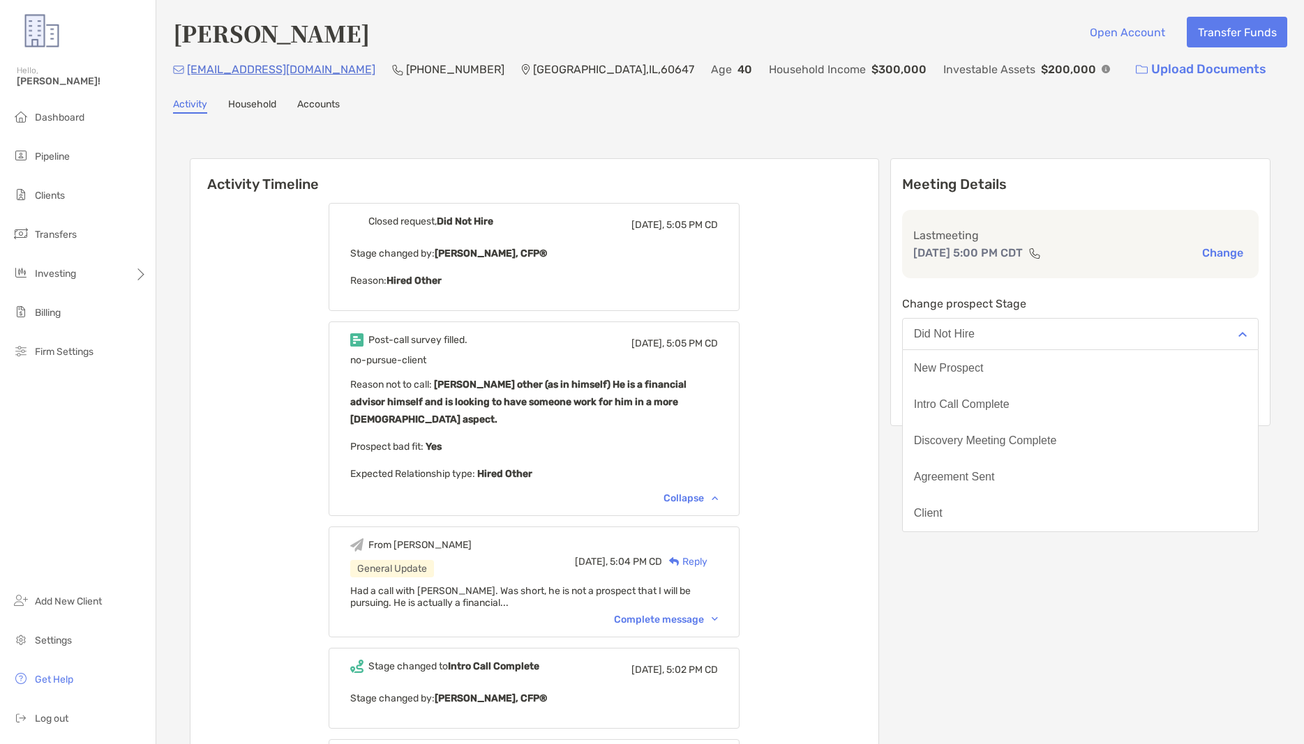
click at [878, 234] on div "Closed request, Did Not Hire Today, 5:05 PM CD Stage changed by: Andrew Hamblet…" at bounding box center [534, 638] width 688 height 891
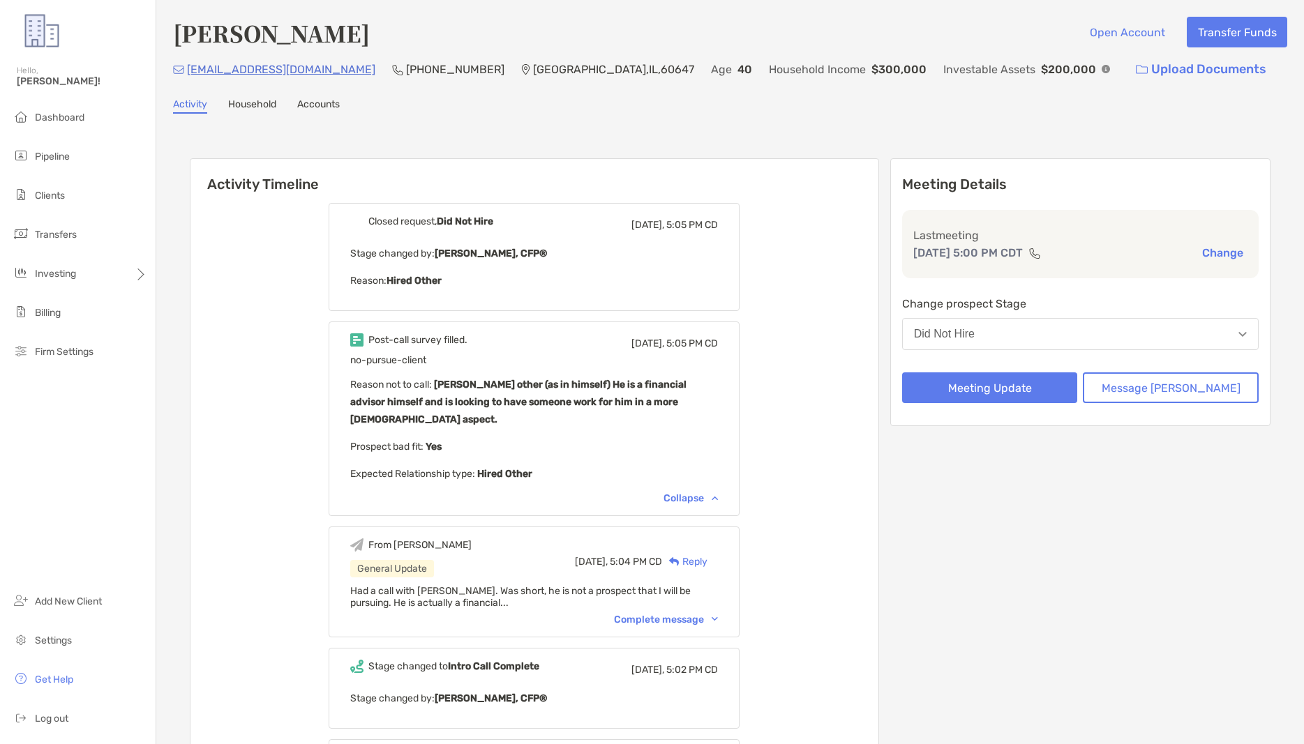
click at [718, 618] on img at bounding box center [714, 619] width 6 height 4
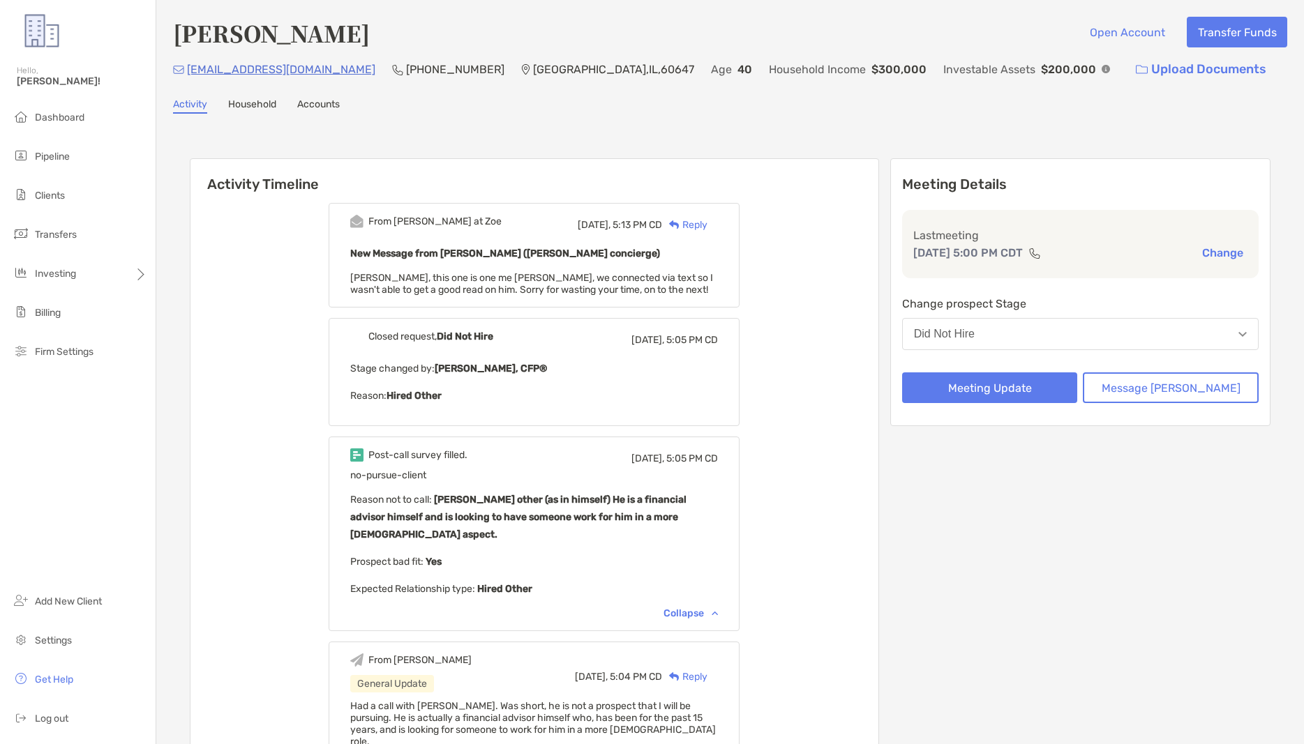
click at [679, 225] on img at bounding box center [674, 224] width 10 height 9
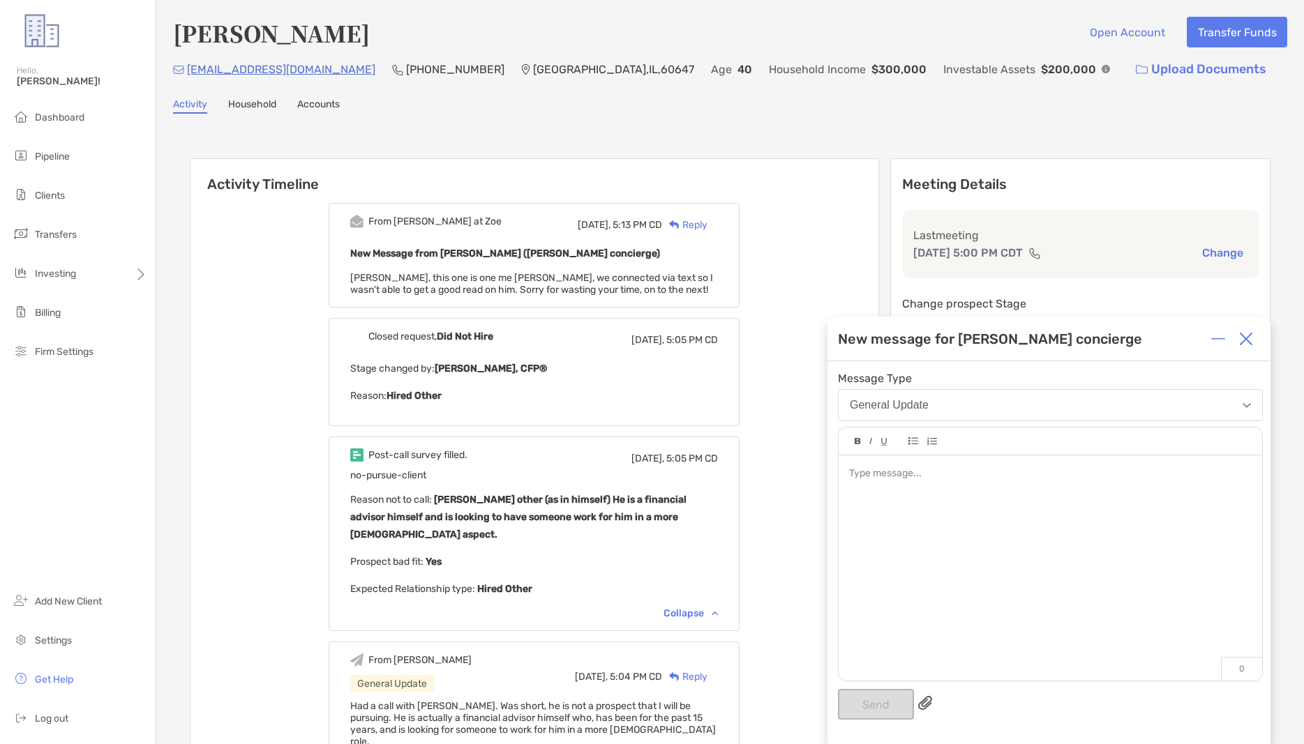
click at [915, 490] on div at bounding box center [1049, 560] width 423 height 211
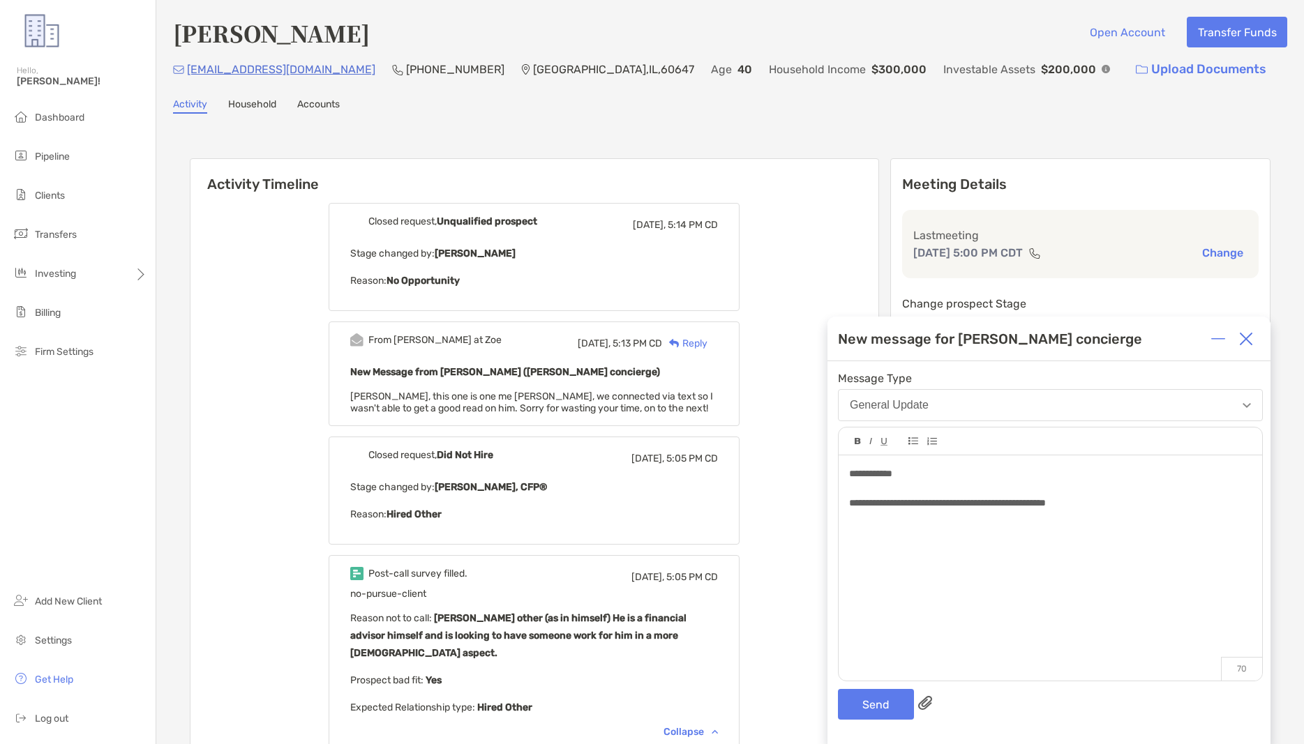
click at [1248, 335] on img at bounding box center [1246, 339] width 14 height 14
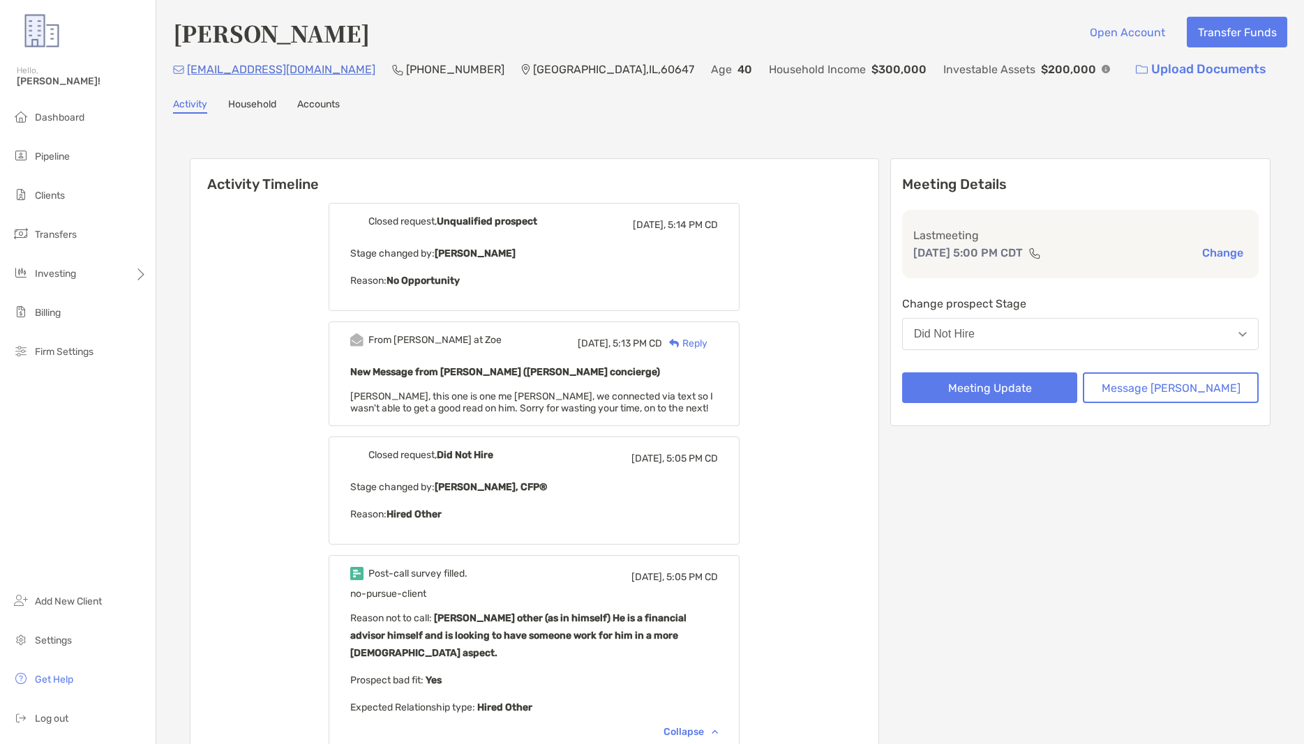
click at [707, 340] on div "Reply" at bounding box center [684, 343] width 45 height 15
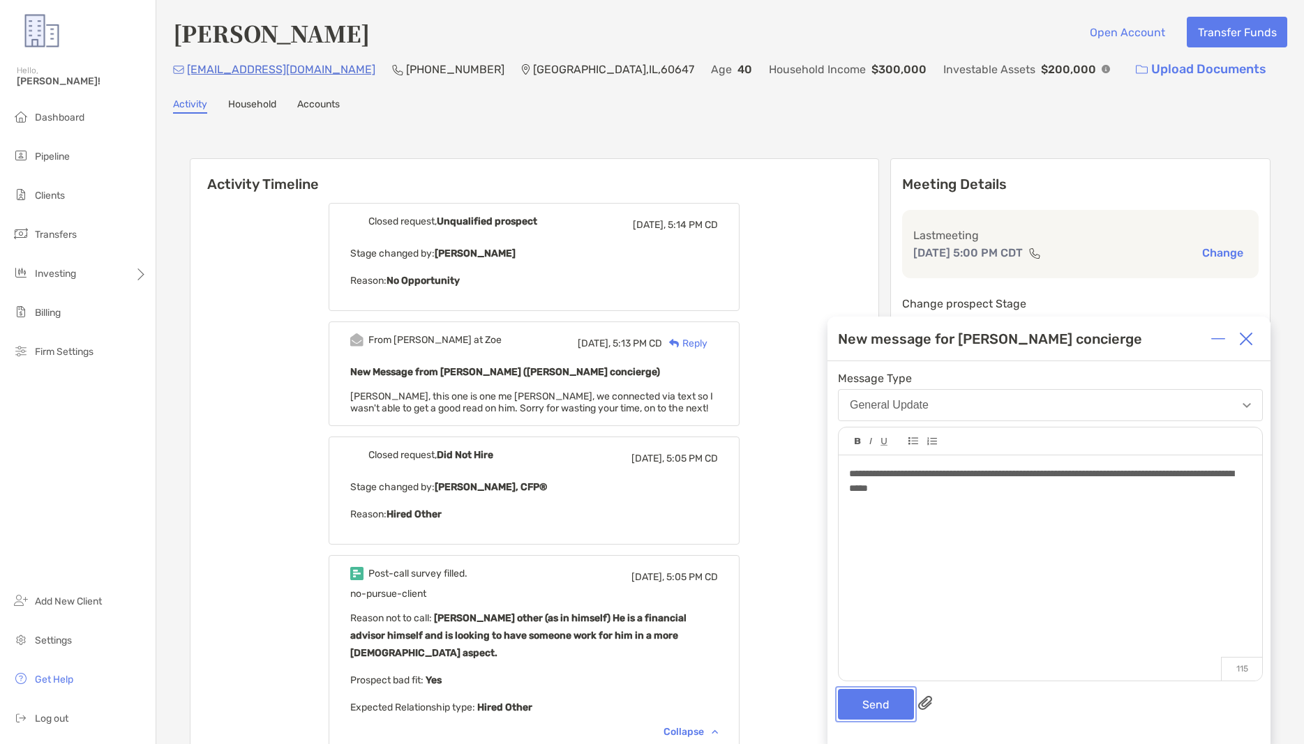
click at [868, 705] on button "Send" at bounding box center [876, 704] width 76 height 31
